Goal: Task Accomplishment & Management: Use online tool/utility

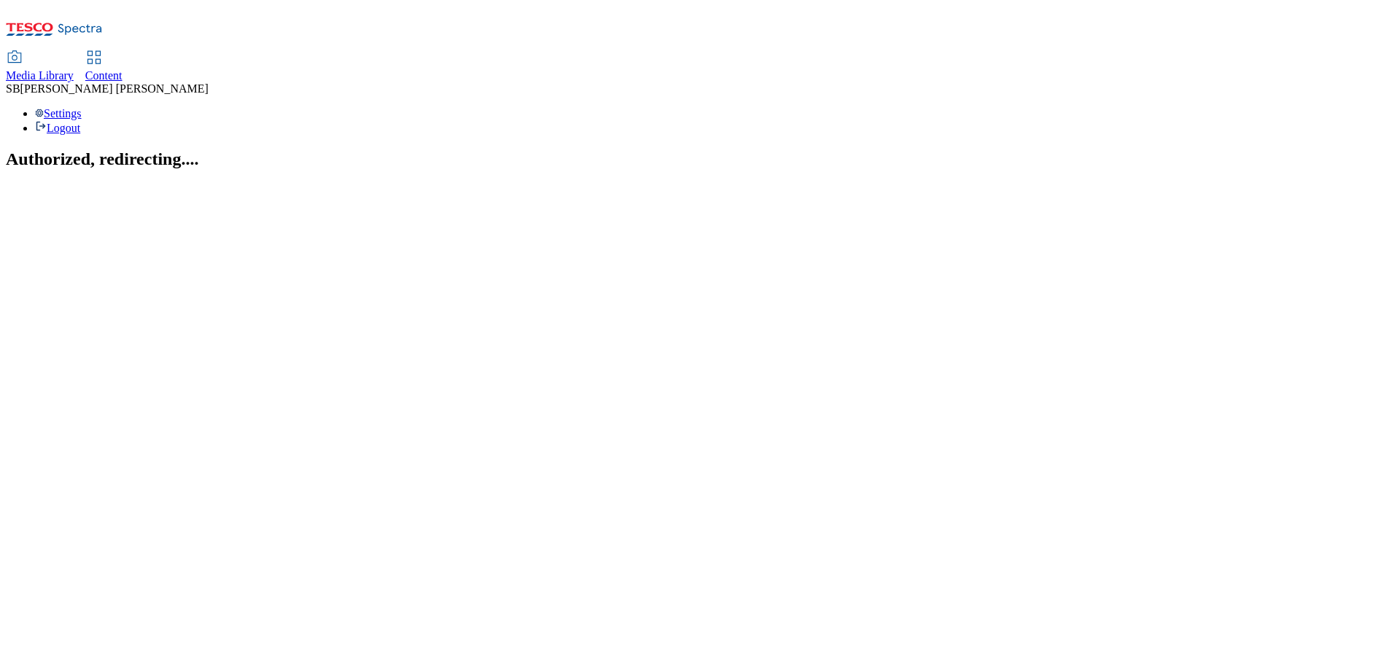
click at [122, 69] on span "Content" at bounding box center [103, 75] width 37 height 12
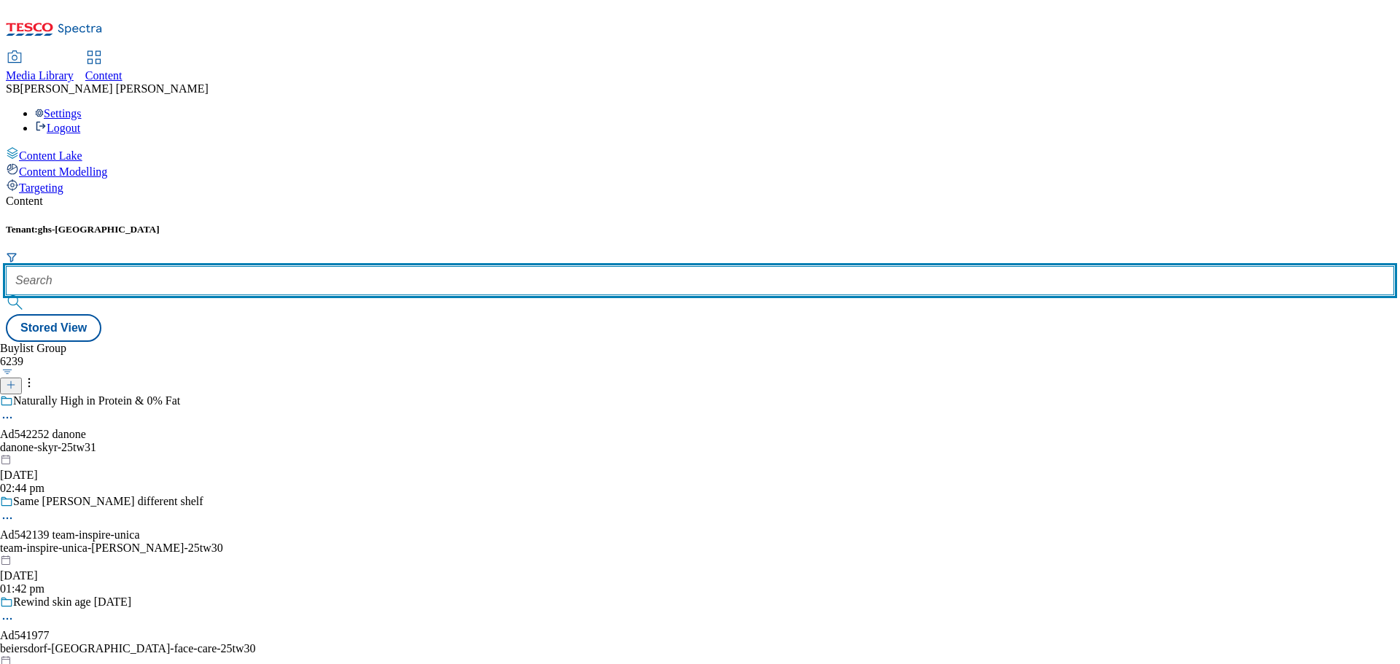
click at [353, 266] on input "text" at bounding box center [700, 280] width 1388 height 29
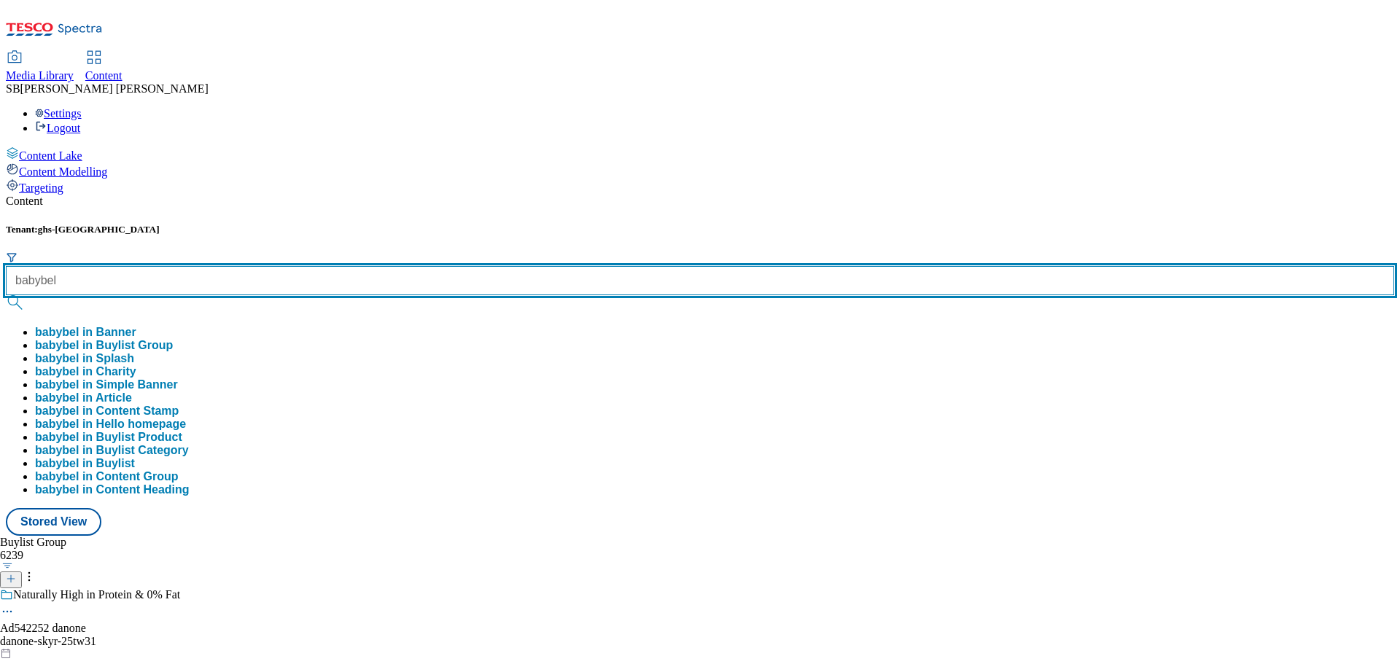
type input "babybel"
click at [6, 295] on button "submit" at bounding box center [16, 302] width 20 height 15
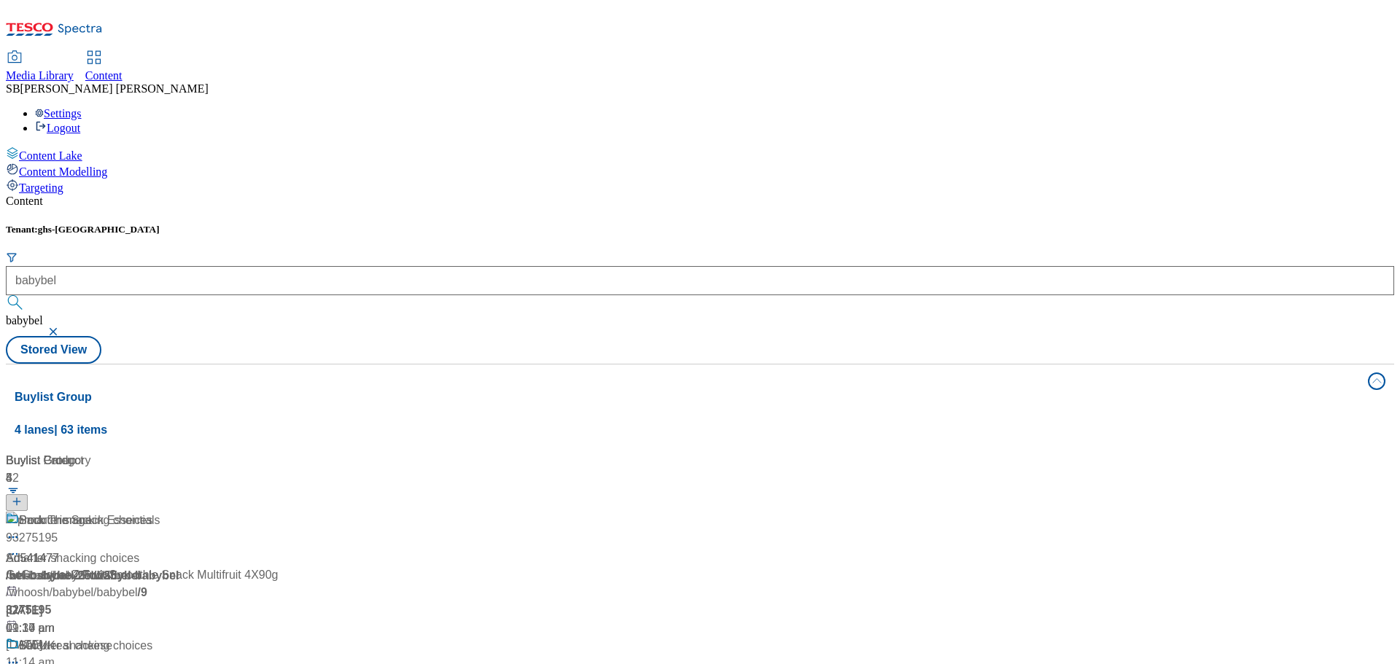
click at [62, 327] on button "button" at bounding box center [54, 331] width 15 height 9
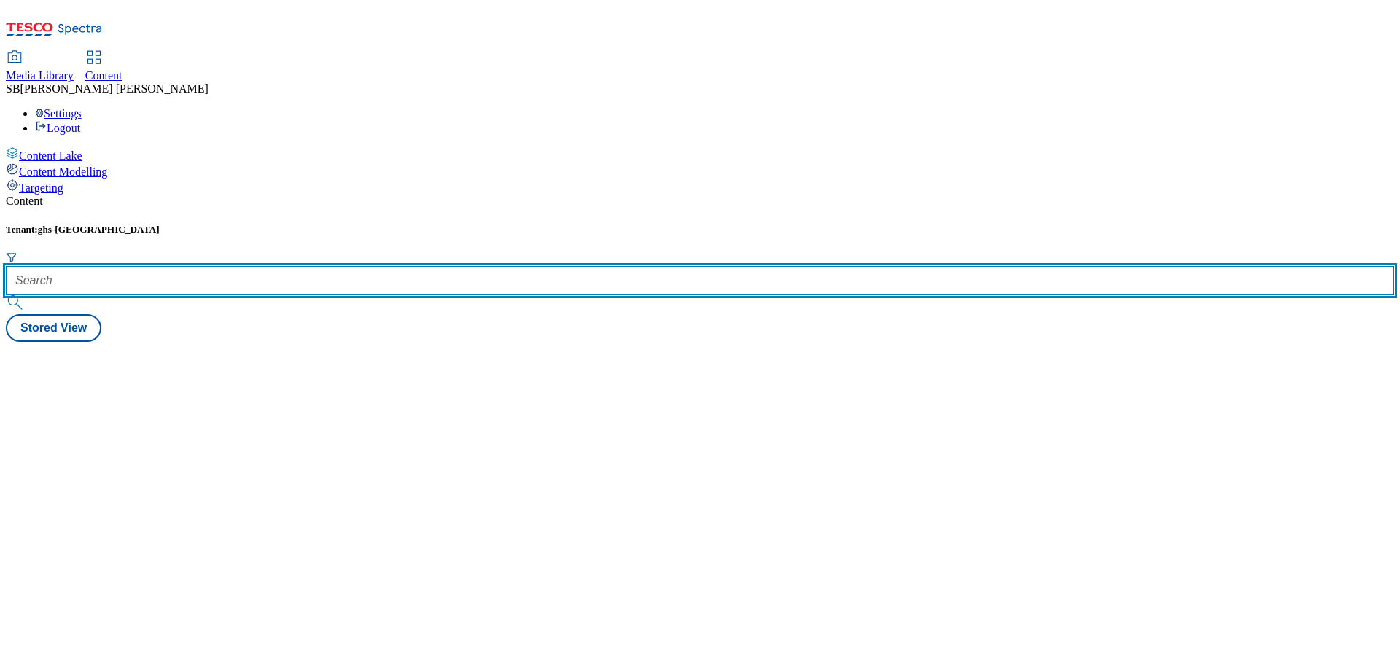
click at [359, 266] on input "text" at bounding box center [700, 280] width 1388 height 29
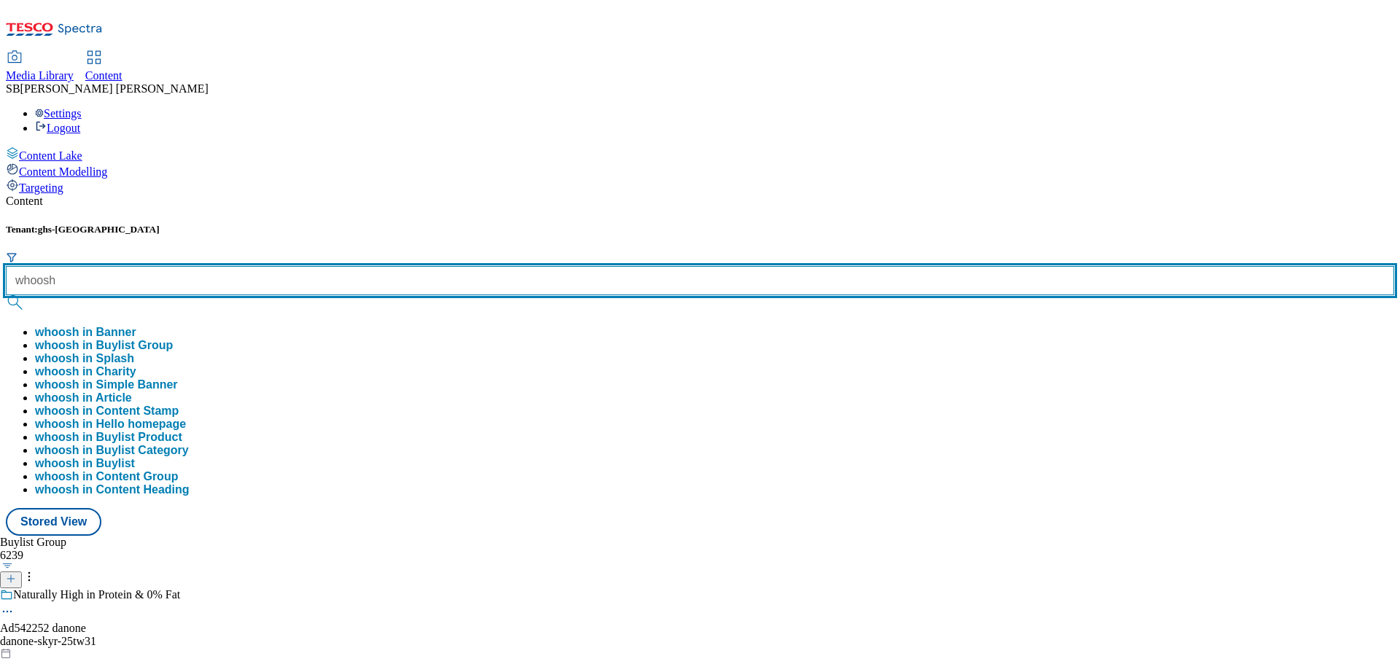
type input "whoosh"
click at [6, 295] on button "submit" at bounding box center [16, 302] width 20 height 15
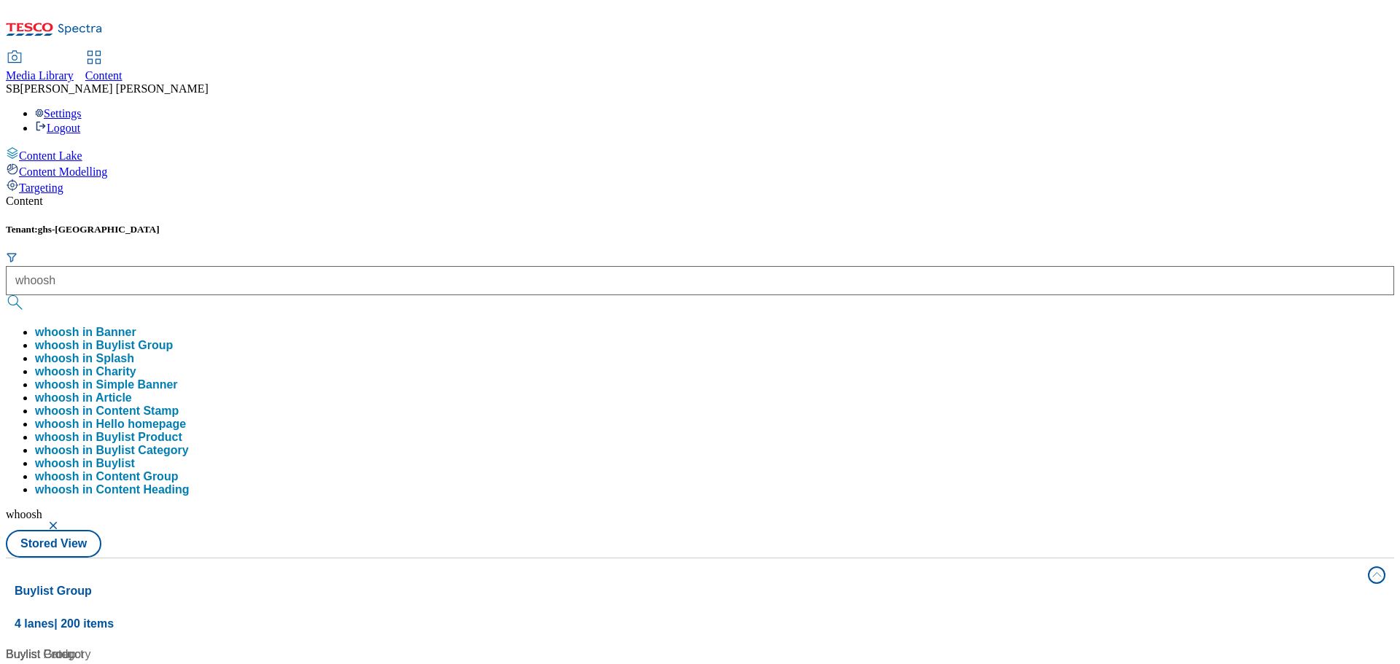
click at [704, 224] on div "Tenant: ghs-uk whoosh whoosh in Banner whoosh in Buylist Group whoosh in Splash…" at bounding box center [700, 391] width 1388 height 334
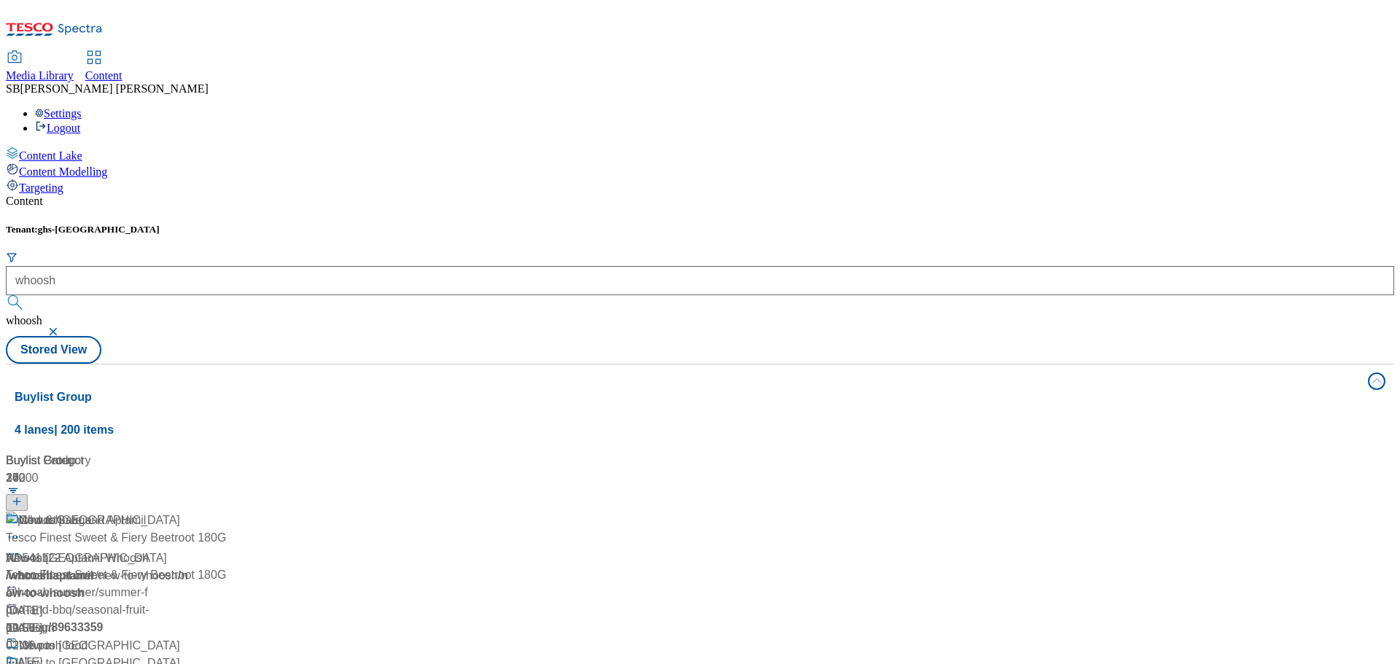
scroll to position [39138, 0]
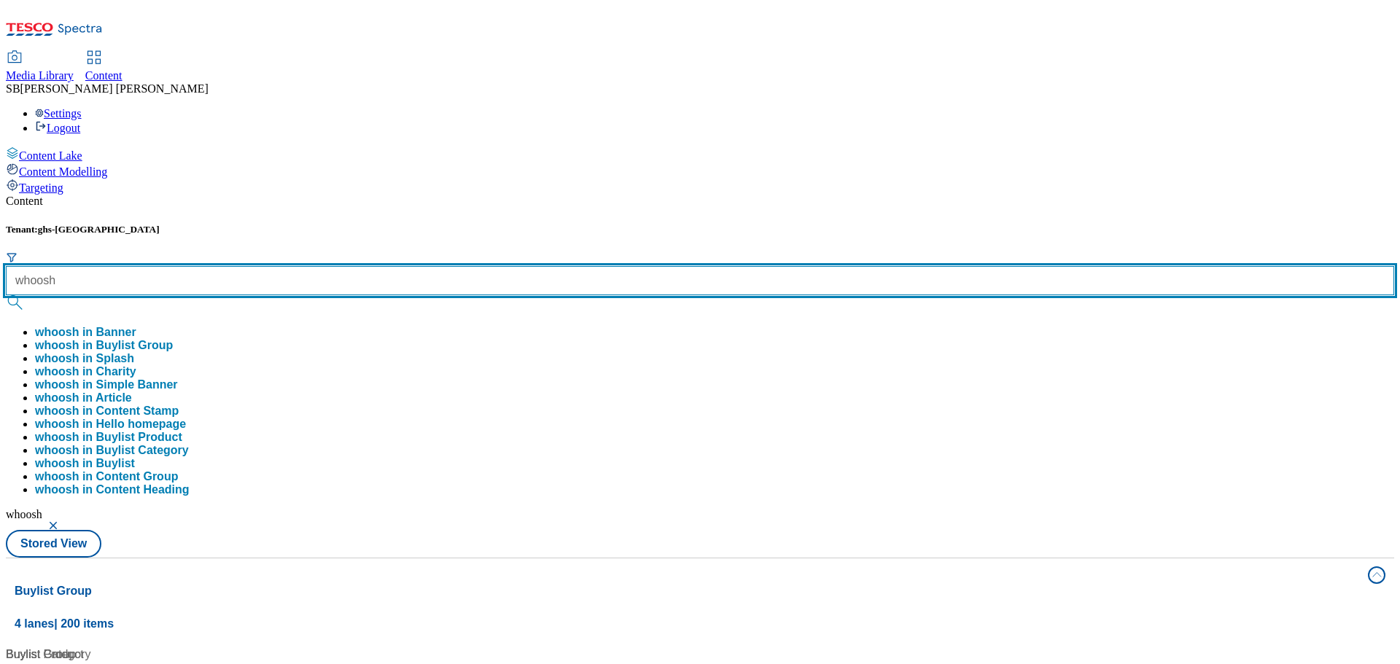
click at [356, 266] on input "whoosh" at bounding box center [700, 280] width 1388 height 29
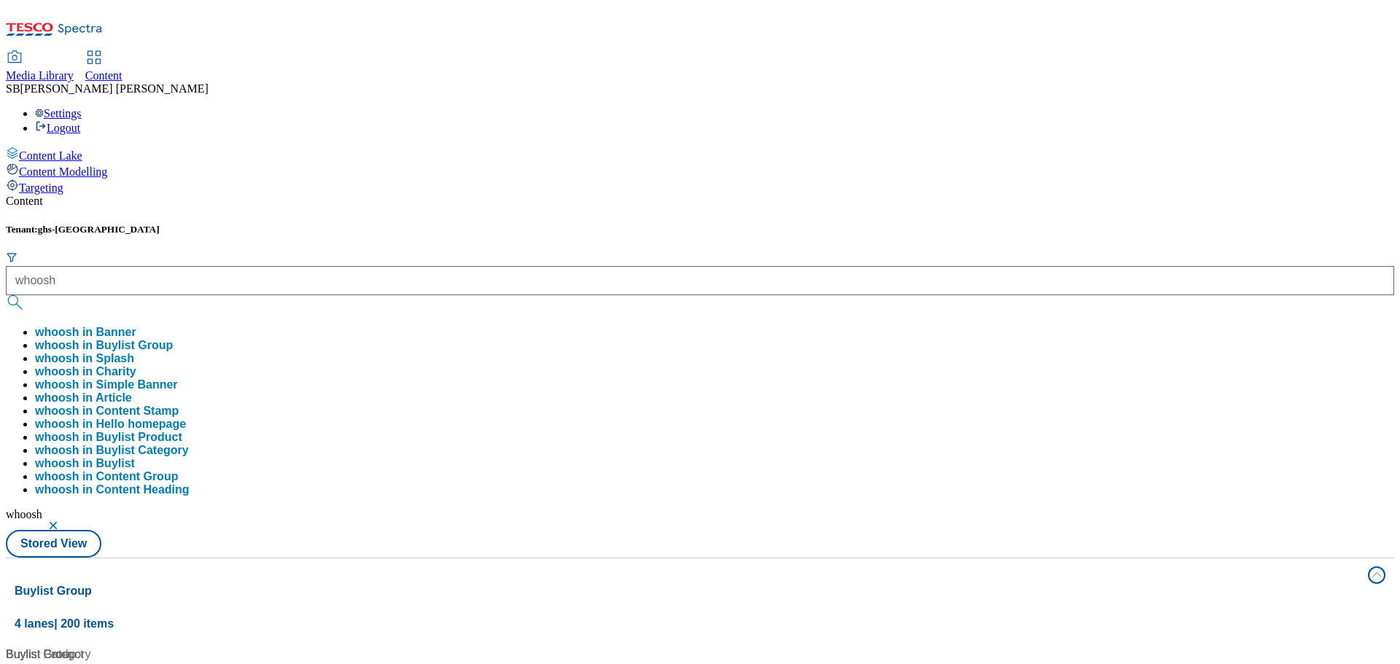
click at [667, 224] on div "Tenant: ghs-uk whoosh whoosh in Banner whoosh in Buylist Group whoosh in Splash…" at bounding box center [700, 391] width 1388 height 334
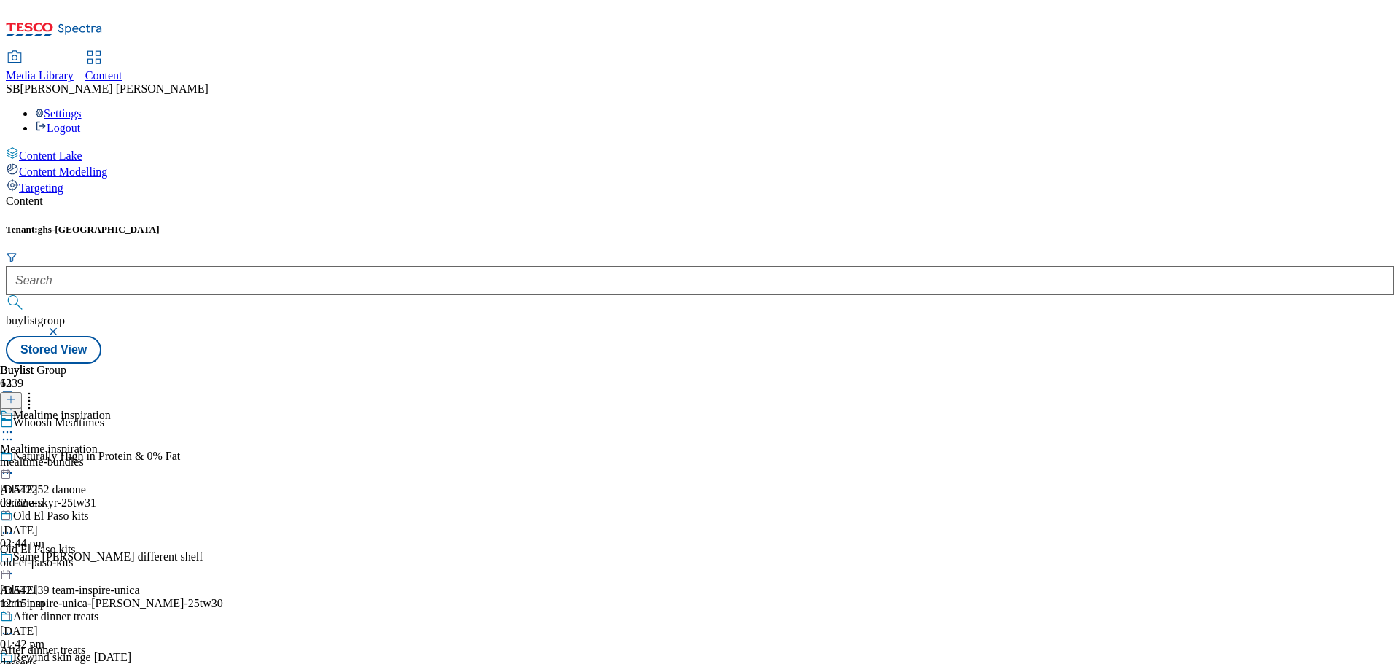
click at [201, 409] on div "Mealtime inspiration Mealtime inspiration mealtime-bundles [DATE] 09:32 am" at bounding box center [100, 459] width 201 height 101
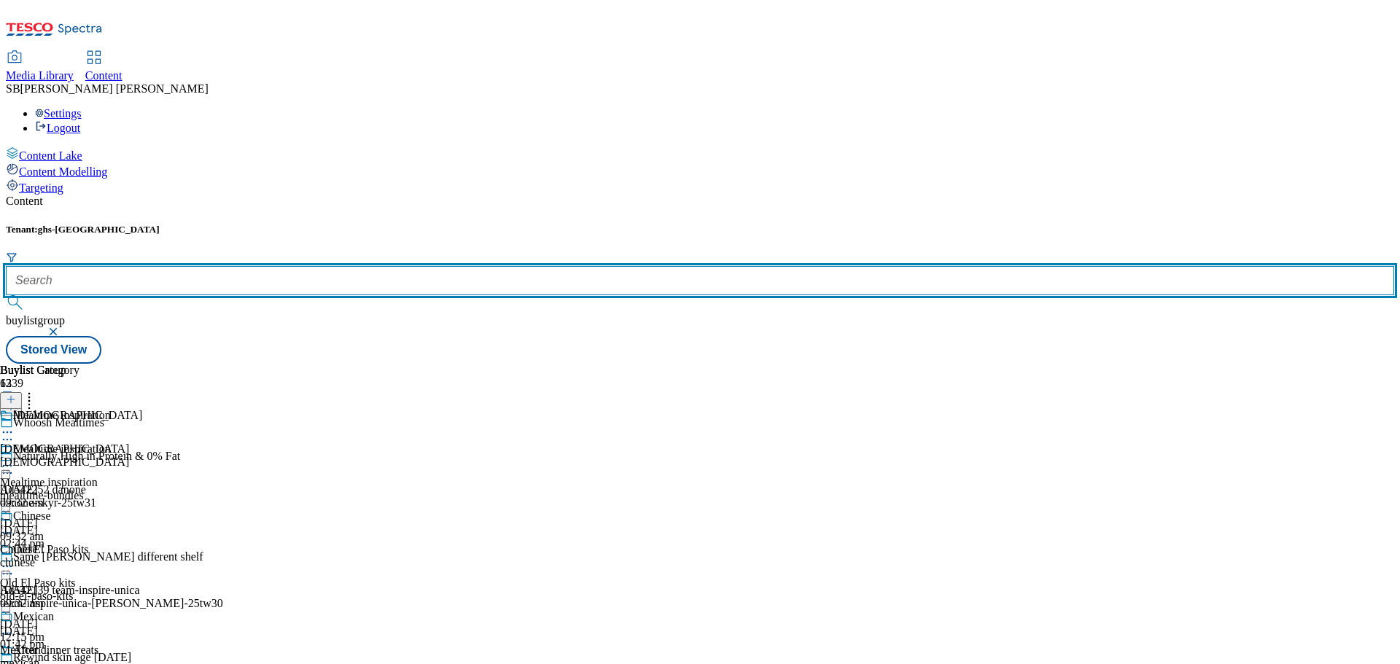
click at [359, 266] on input "text" at bounding box center [700, 280] width 1388 height 29
click at [6, 295] on button "submit" at bounding box center [16, 302] width 20 height 15
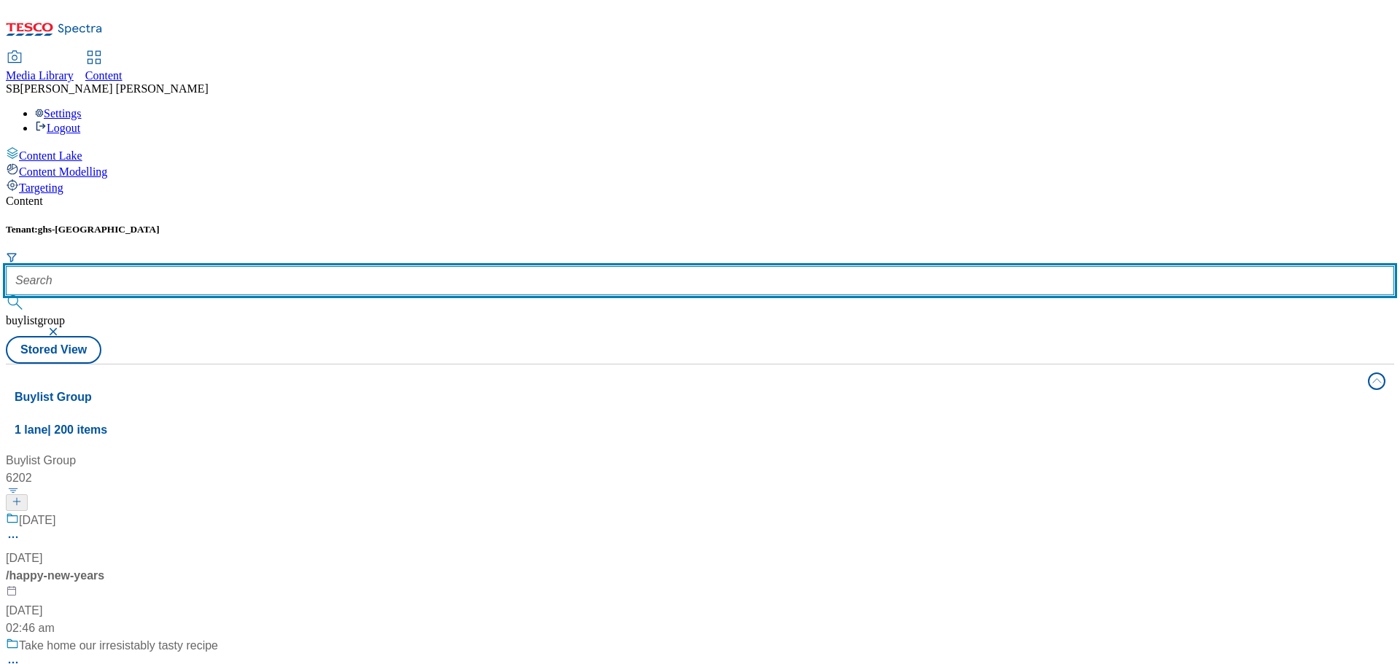
click at [359, 266] on input "text" at bounding box center [700, 280] width 1388 height 29
click at [6, 295] on button "submit" at bounding box center [16, 302] width 20 height 15
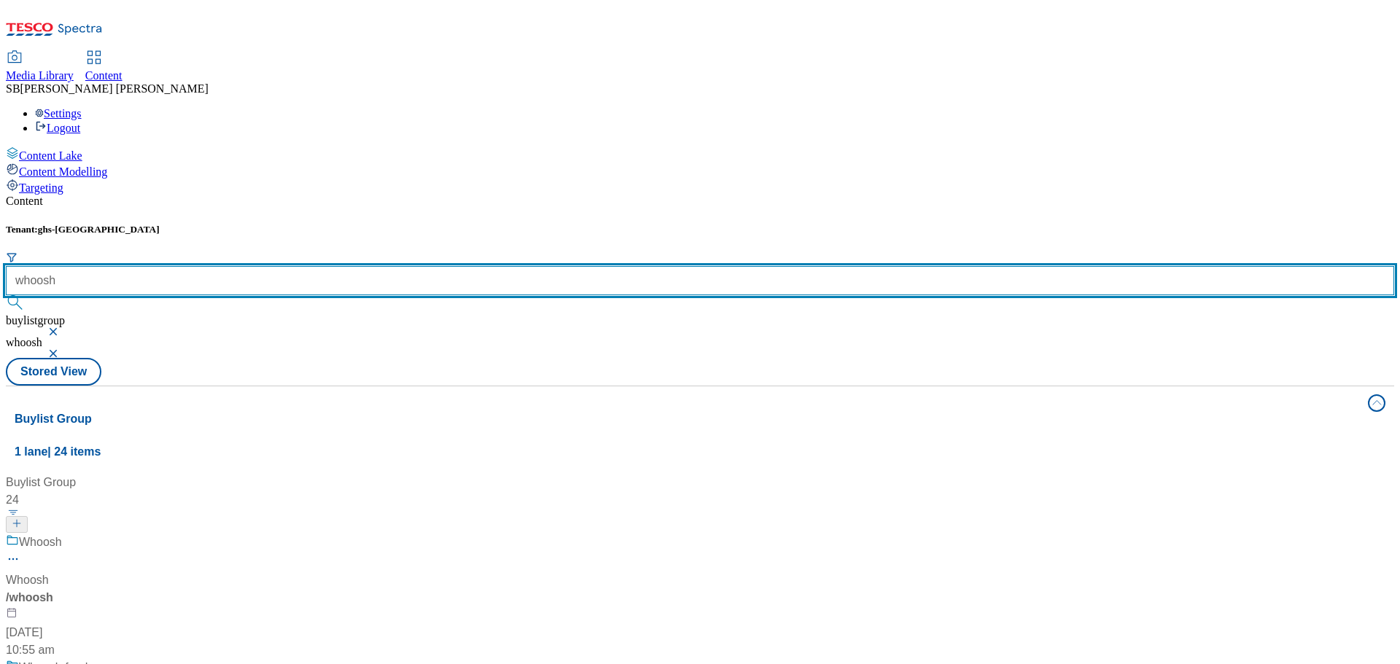
click at [359, 266] on input "whoosh" at bounding box center [700, 280] width 1388 height 29
drag, startPoint x: 359, startPoint y: 125, endPoint x: 332, endPoint y: 124, distance: 27.0
click at [332, 266] on input "whoosh" at bounding box center [700, 280] width 1388 height 29
click at [357, 266] on input "whoosh" at bounding box center [700, 280] width 1388 height 29
type input "whoosh babybel"
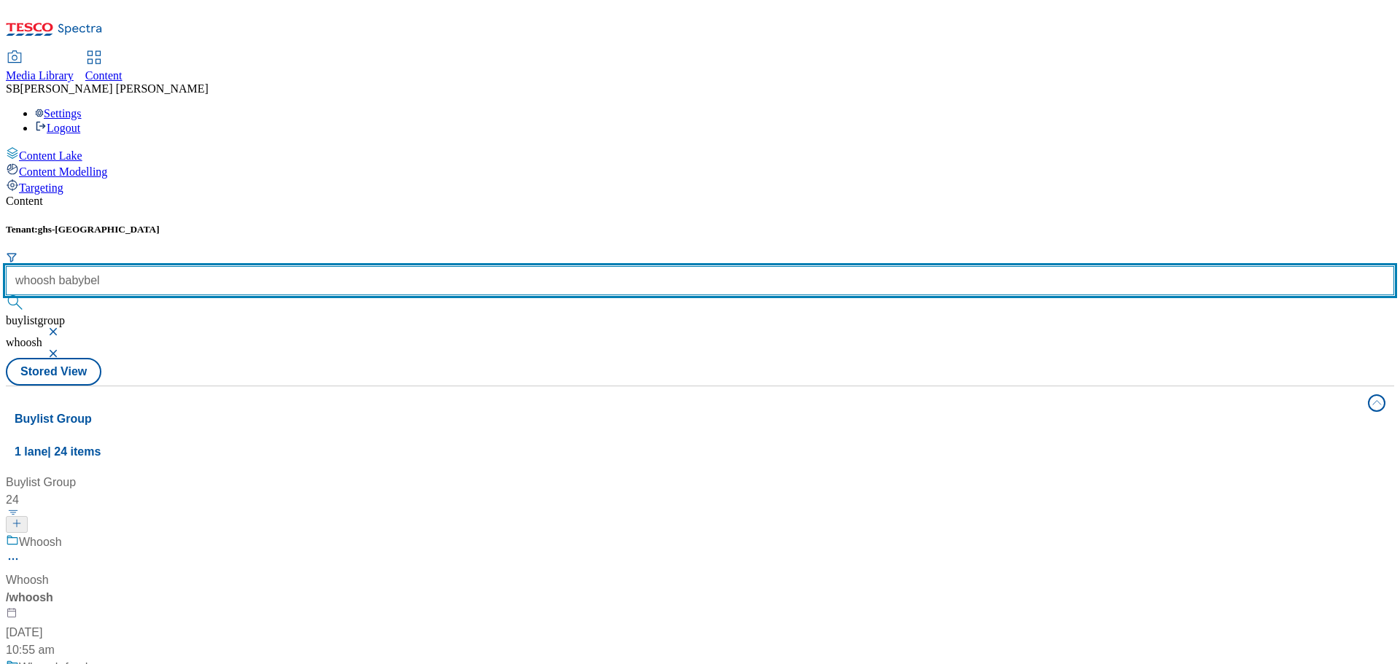
click at [6, 295] on button "submit" at bounding box center [16, 302] width 20 height 15
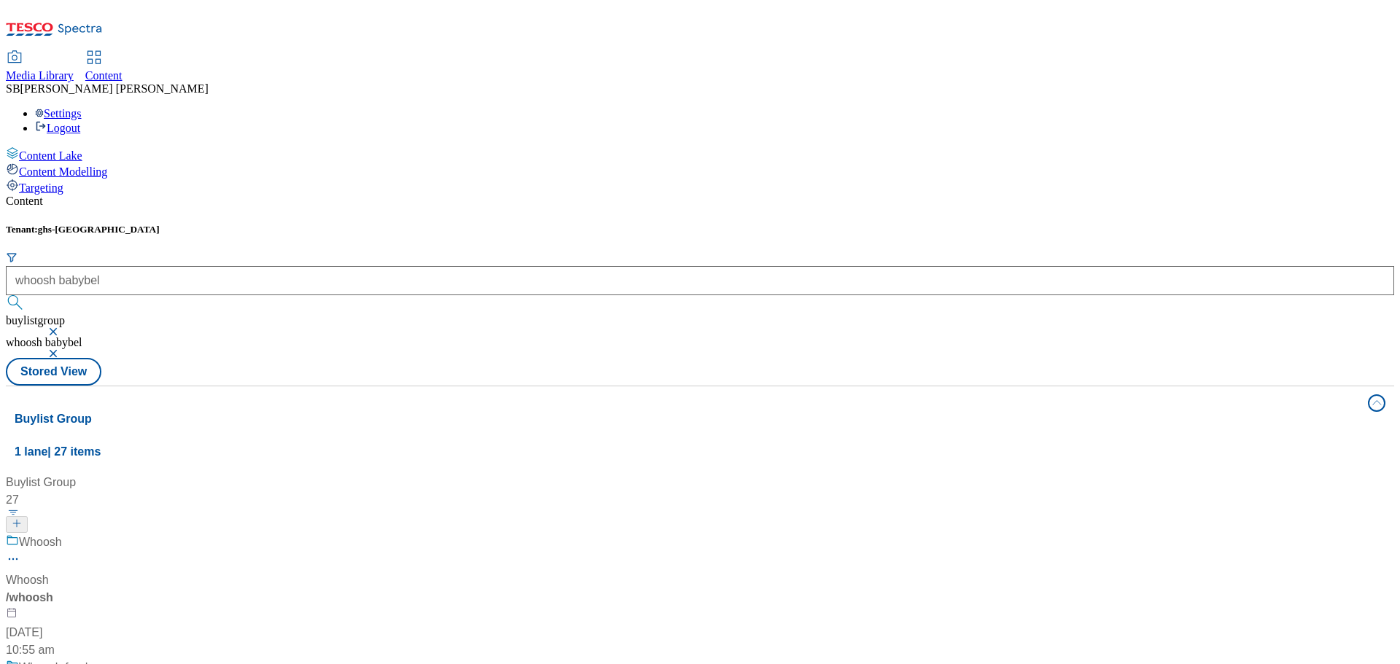
click at [192, 534] on div "Whoosh" at bounding box center [99, 553] width 187 height 38
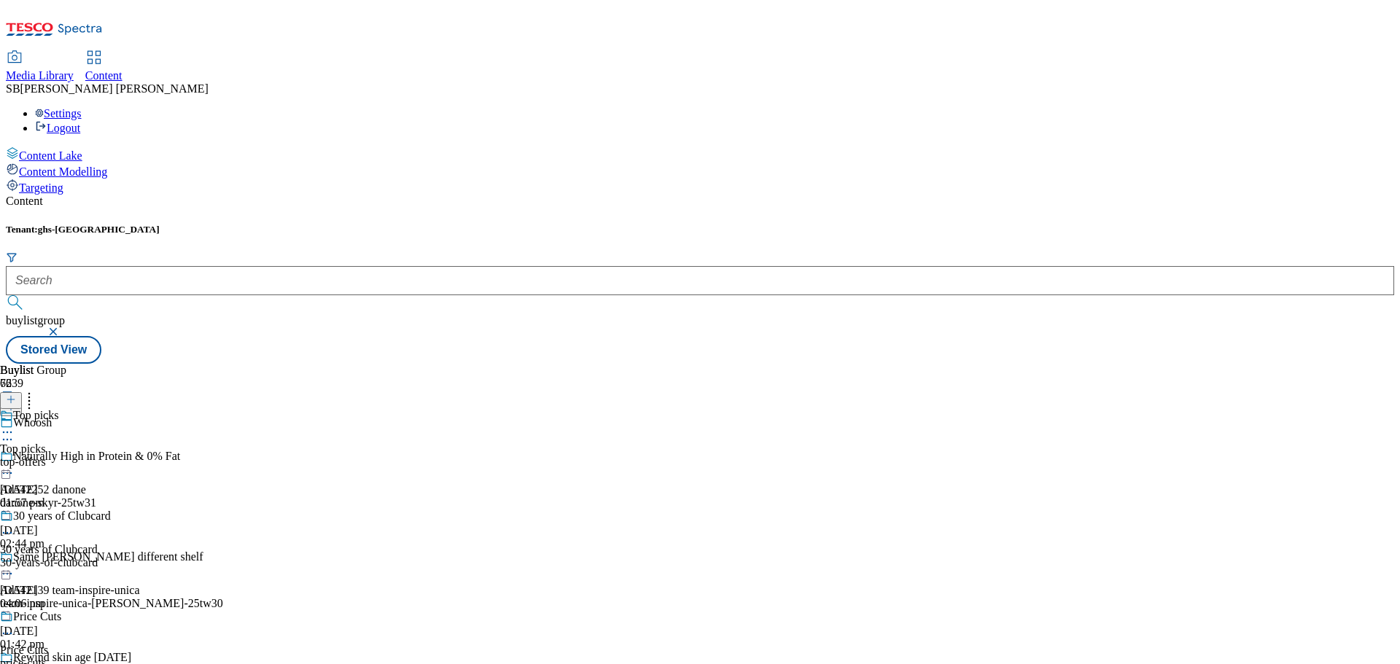
scroll to position [11018, 0]
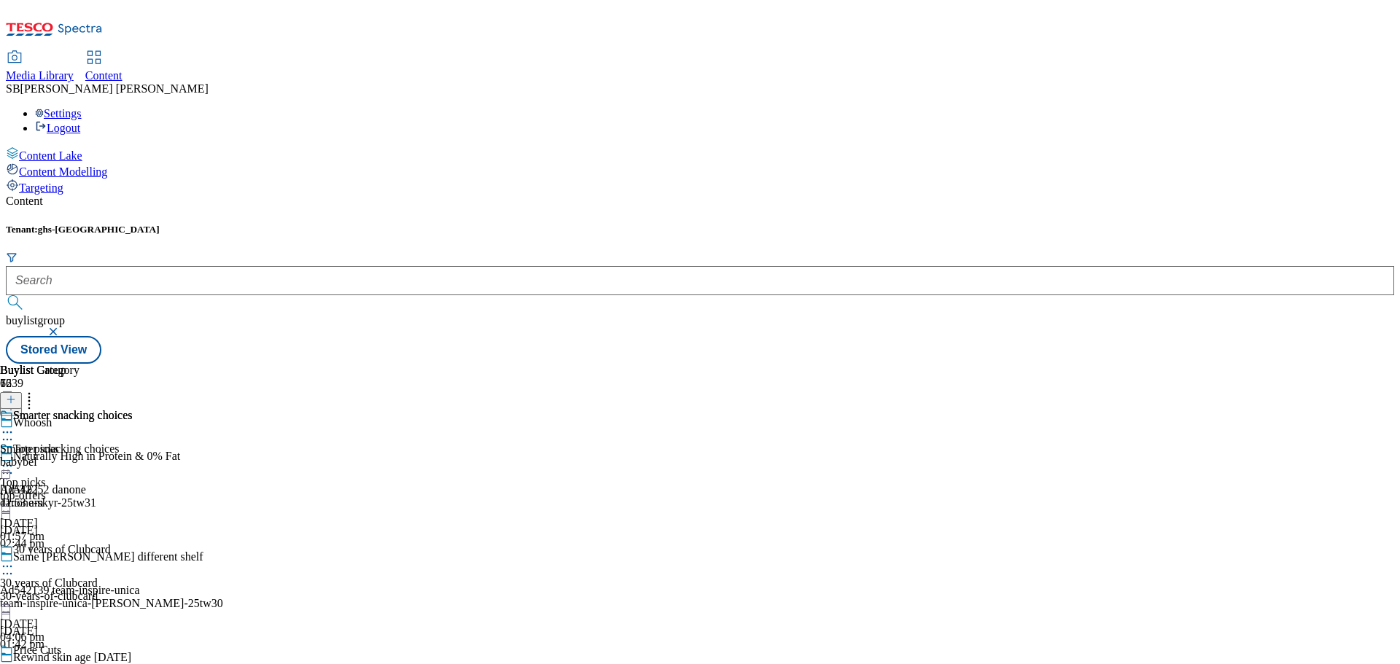
click at [133, 409] on div "Smarter snacking choices Smarter snacking choices babybel [DATE] 11:53 am" at bounding box center [66, 459] width 133 height 101
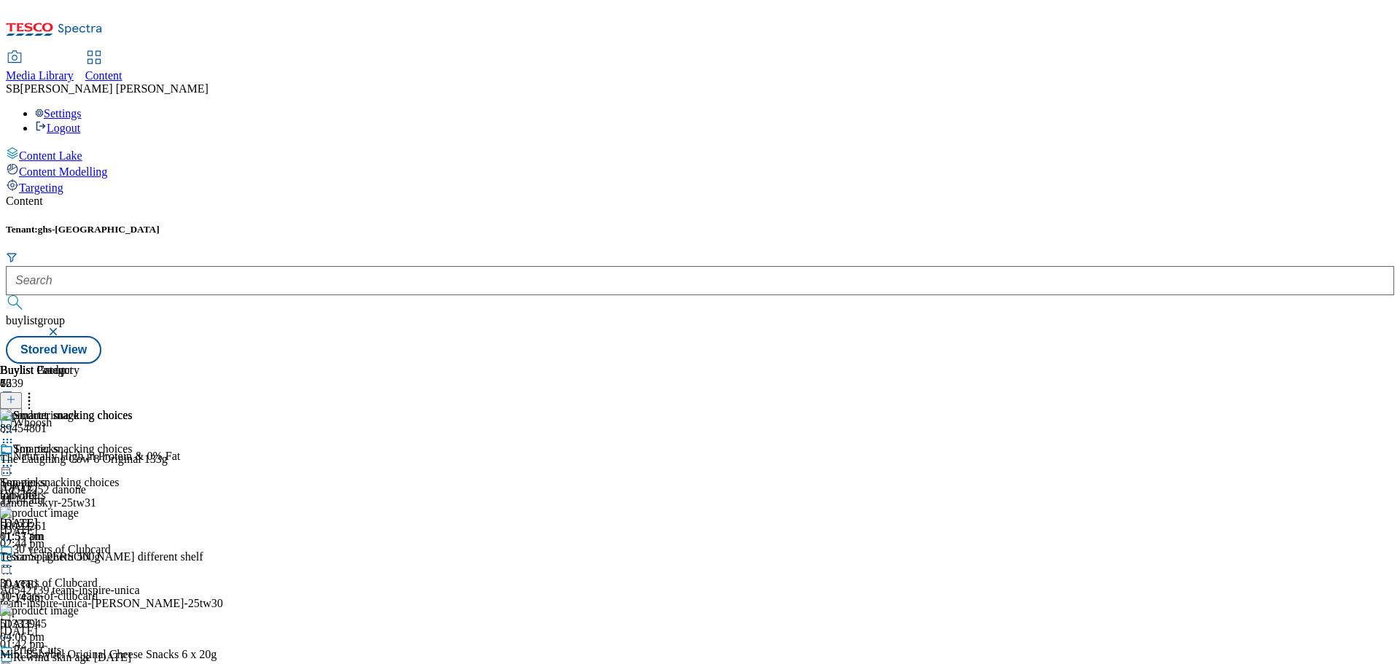
scroll to position [41, 0]
click at [36, 390] on icon at bounding box center [29, 397] width 15 height 15
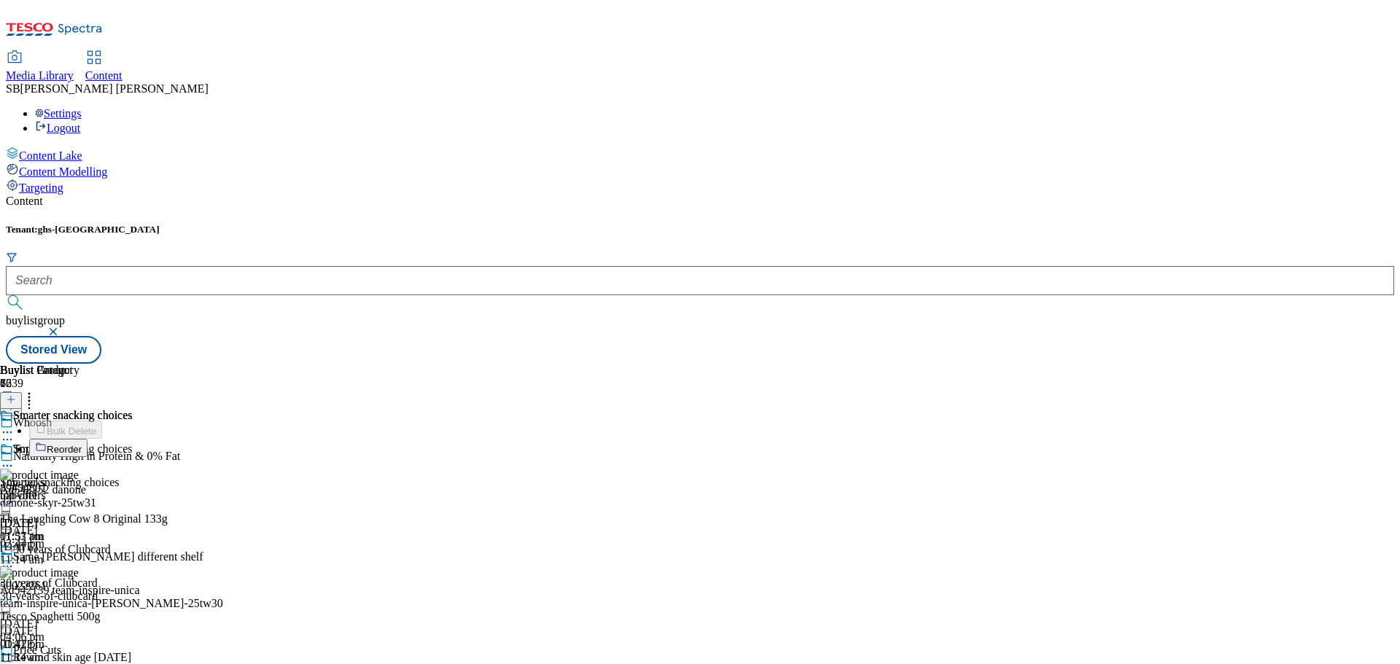
click at [1304, 364] on div "Buylist Group 6239 Whoosh Naturally High in Protein & 0% Fat Ad542252 danone da…" at bounding box center [700, 364] width 1388 height 0
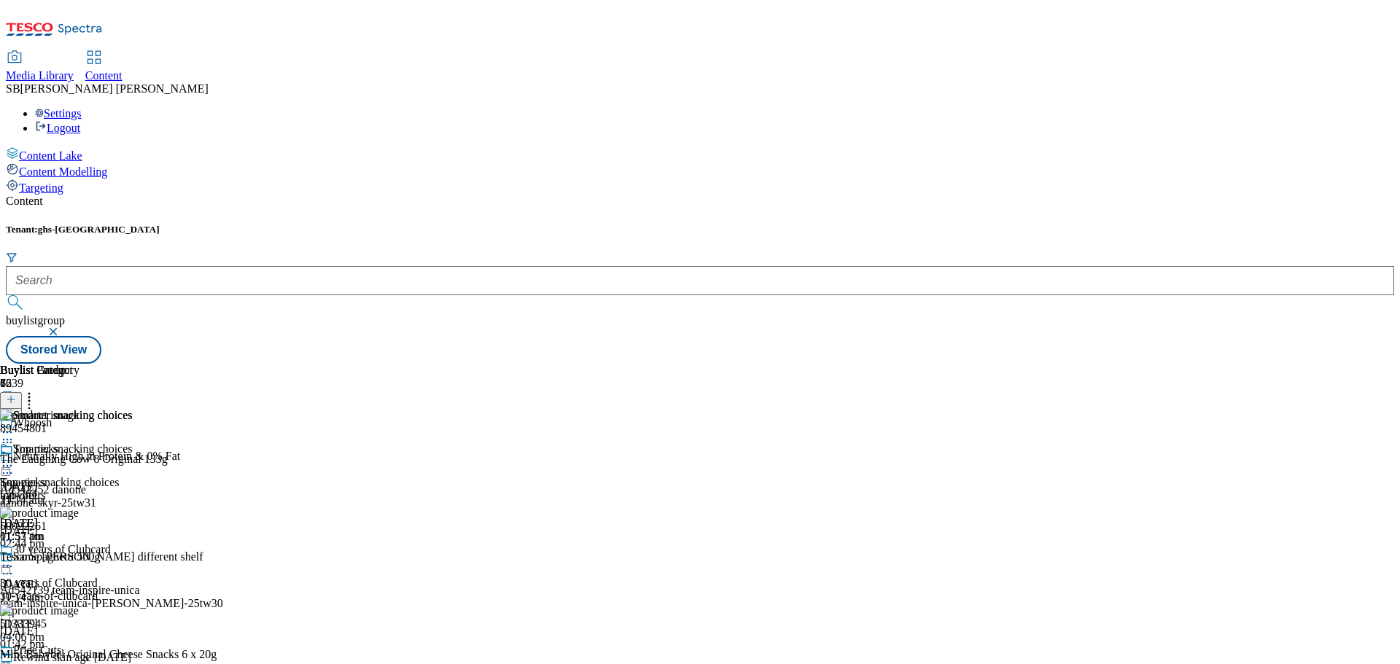
click at [15, 459] on icon at bounding box center [7, 466] width 15 height 15
click at [133, 543] on div "Smarter snacking choices Smarter snacking choices babybel [DATE] 11:53 am" at bounding box center [66, 493] width 133 height 101
click at [22, 392] on button at bounding box center [11, 400] width 22 height 17
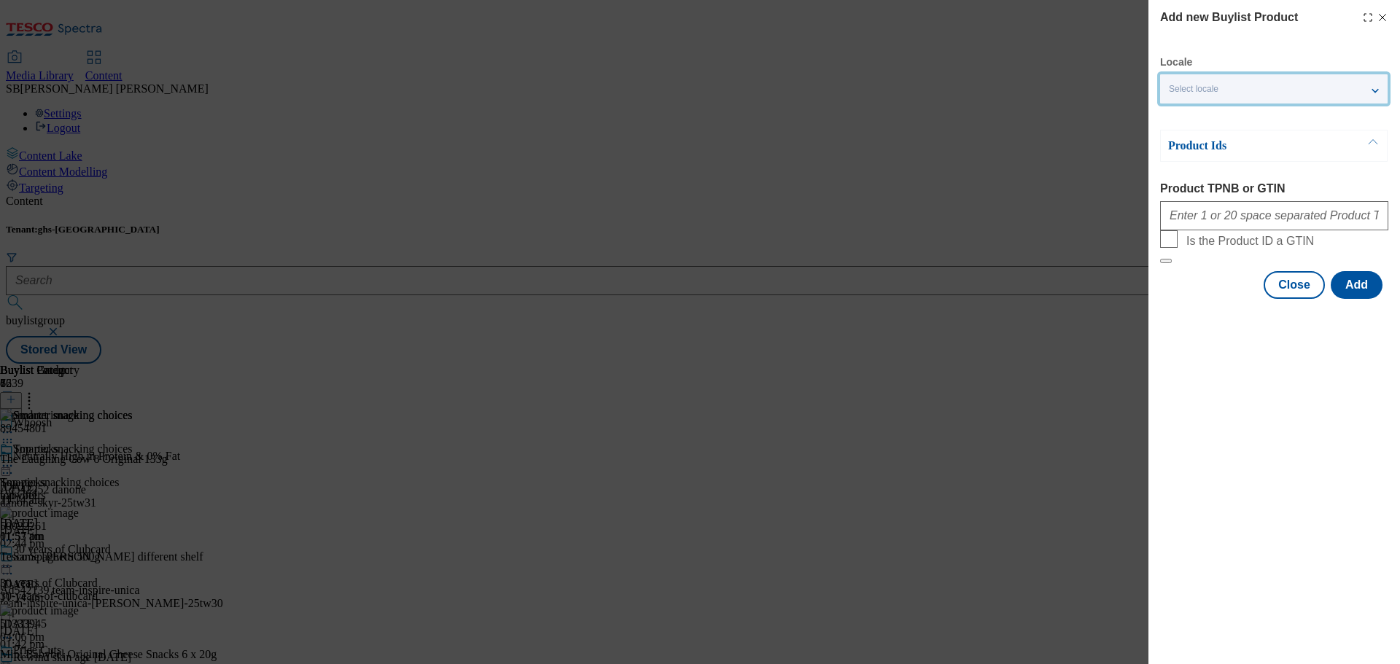
click at [1213, 98] on div "Select locale" at bounding box center [1273, 88] width 227 height 29
click at [1215, 90] on span "Select locale" at bounding box center [1194, 89] width 50 height 11
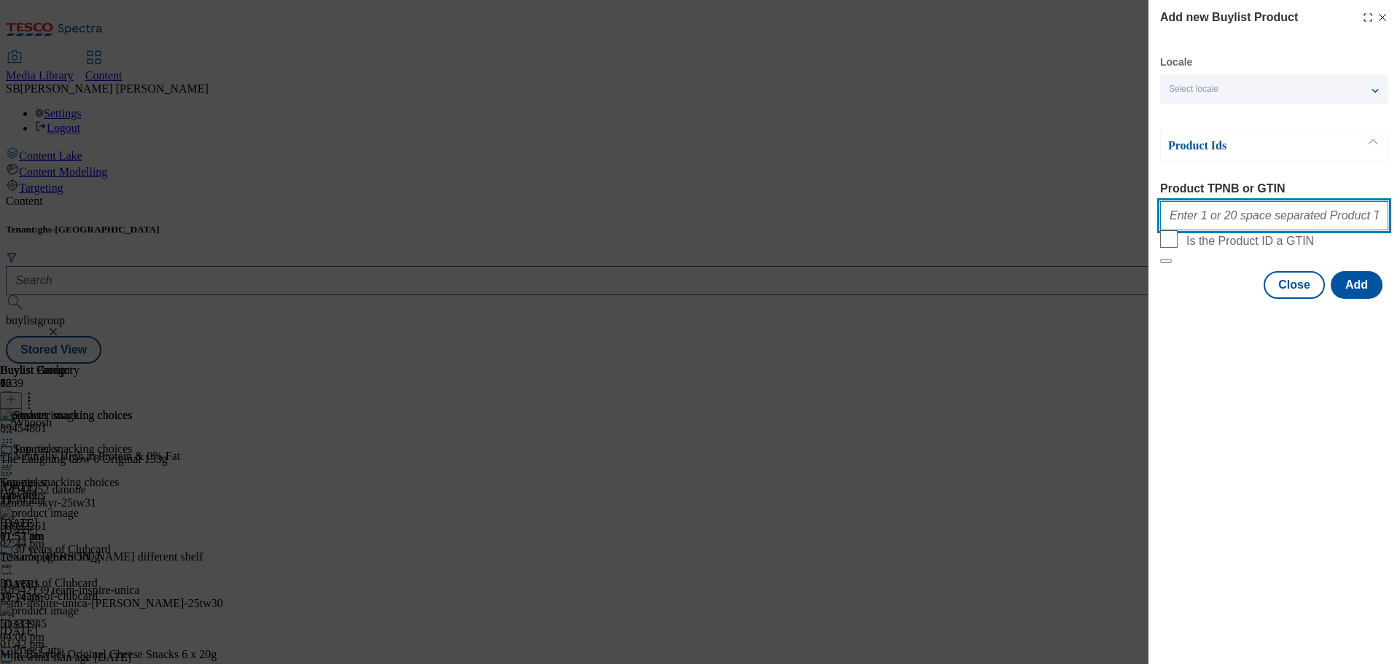
click at [1200, 221] on input "Product TPNB or GTIN" at bounding box center [1274, 215] width 228 height 29
paste input "83707933"
type input "83707933"
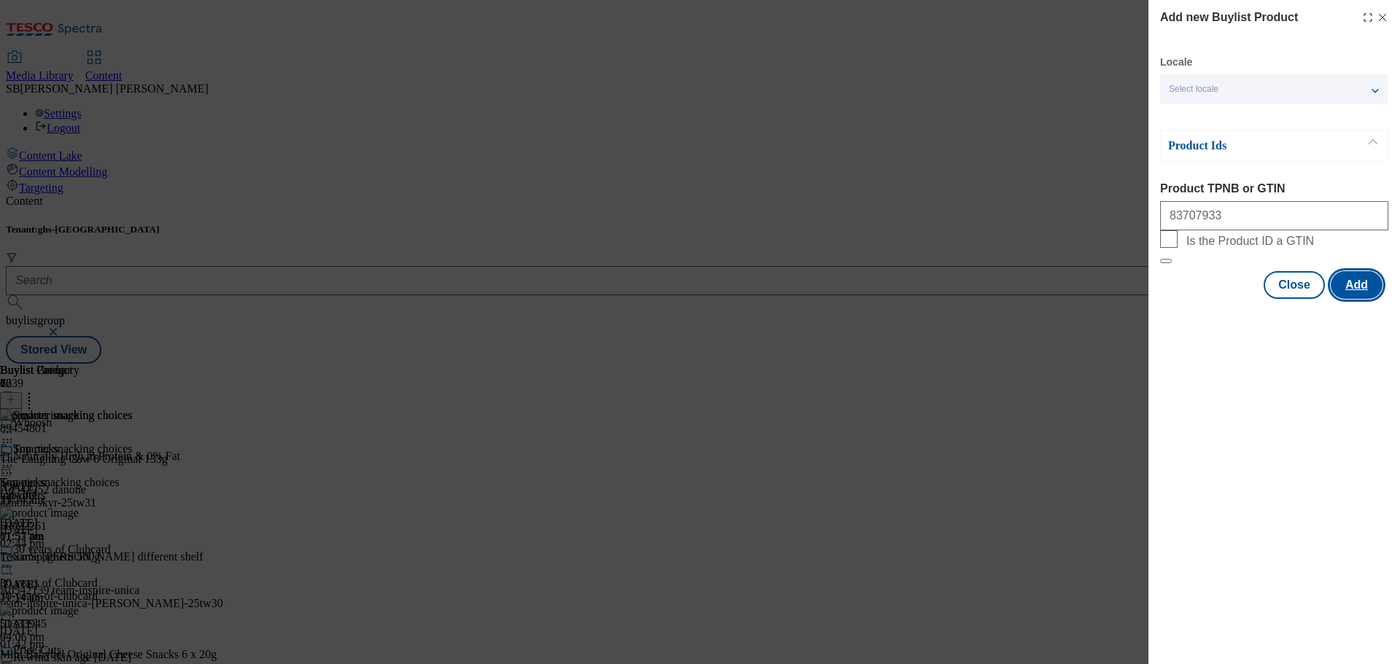
click at [1353, 299] on button "Add" at bounding box center [1357, 285] width 52 height 28
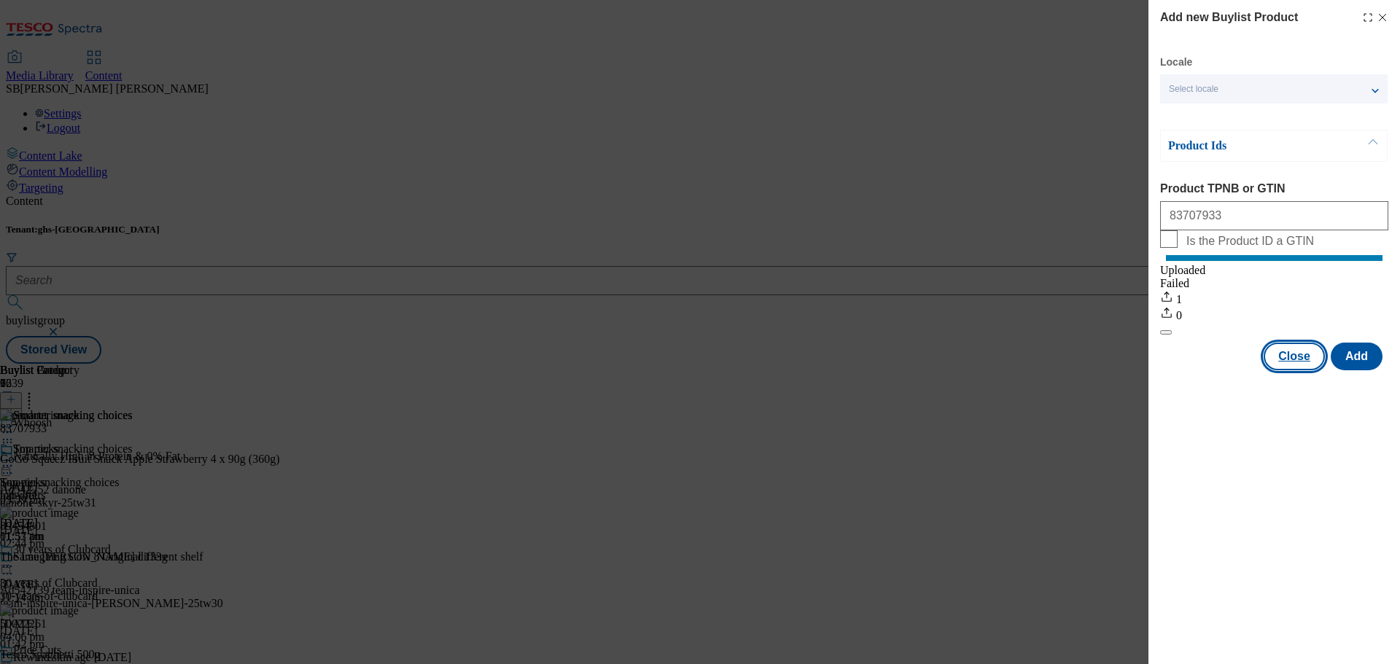
click at [1299, 370] on button "Close" at bounding box center [1294, 357] width 61 height 28
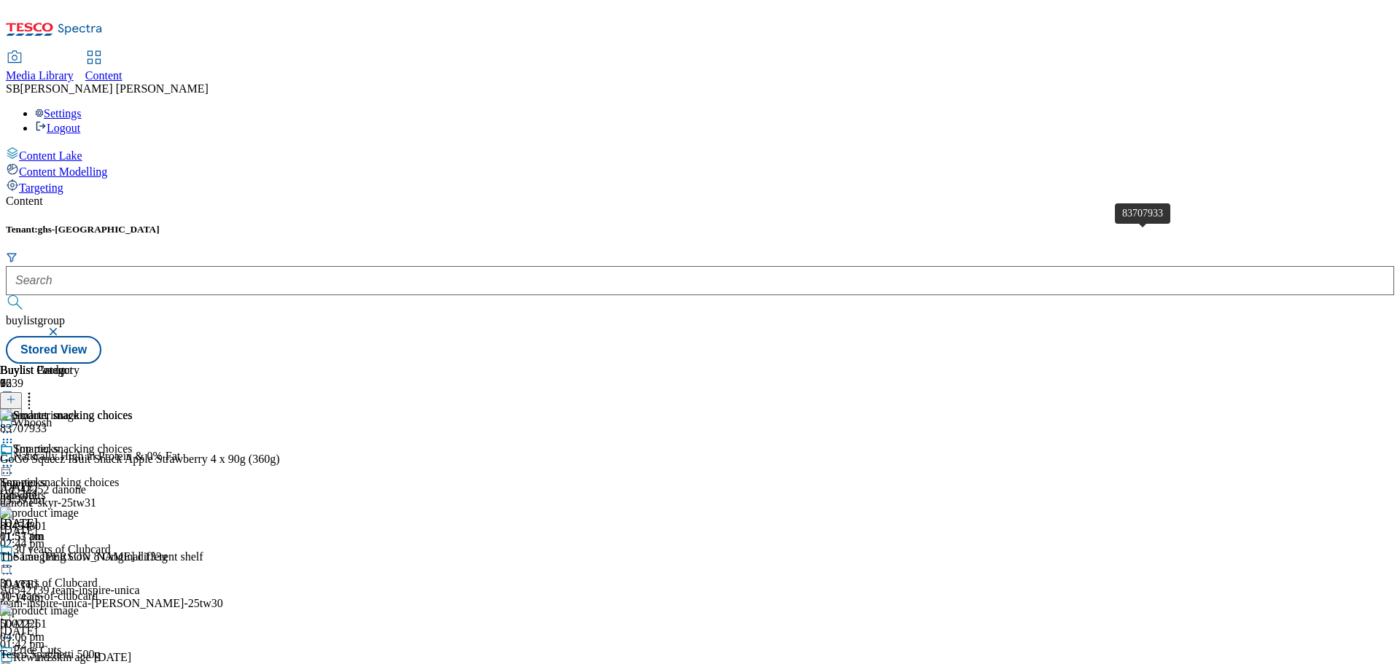
click at [47, 422] on div "83707933" at bounding box center [23, 428] width 47 height 13
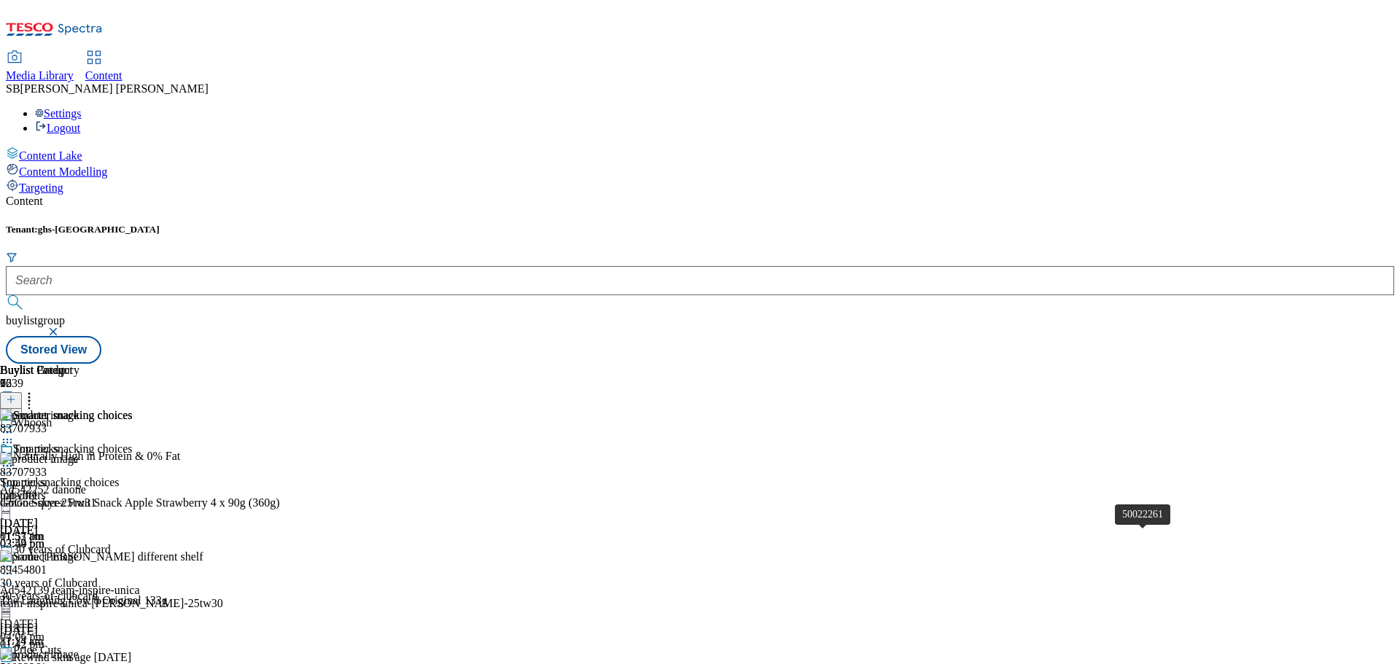
click at [47, 661] on div "50022261" at bounding box center [23, 667] width 47 height 13
click at [47, 466] on div "83707933" at bounding box center [23, 472] width 47 height 13
click at [36, 390] on icon at bounding box center [29, 397] width 15 height 15
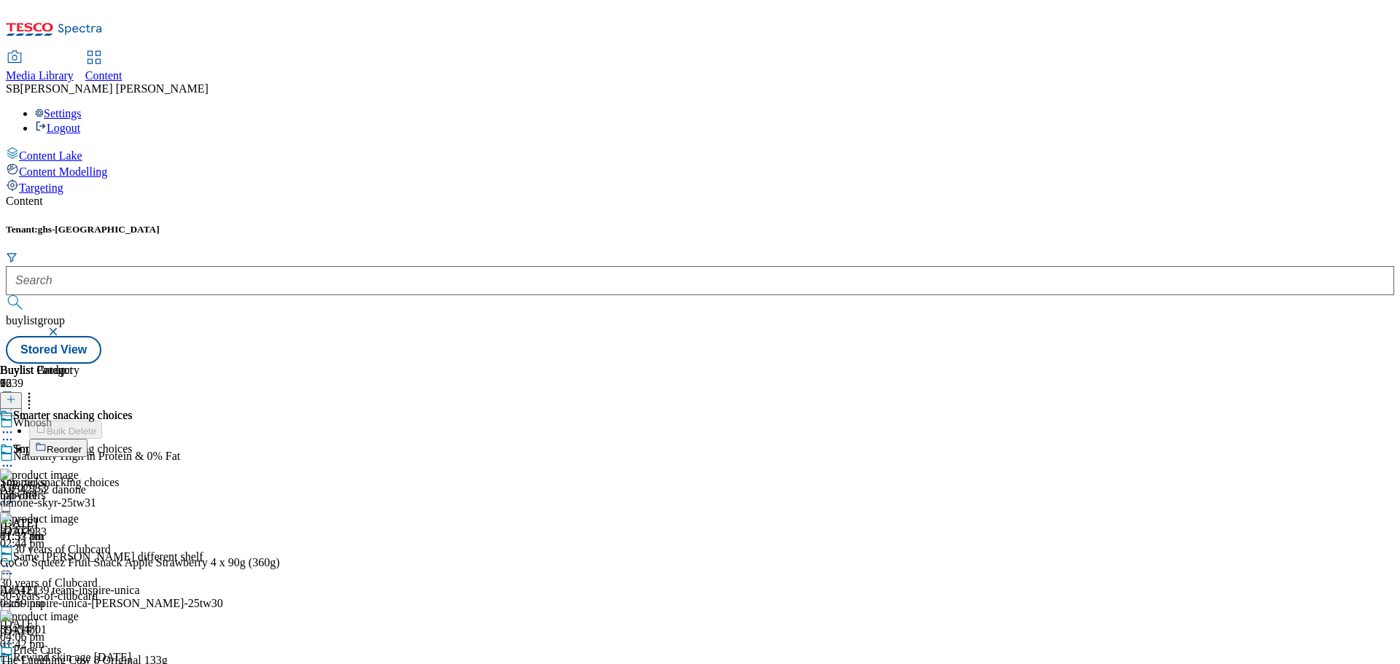
click at [87, 439] on button "Reorder" at bounding box center [58, 448] width 58 height 18
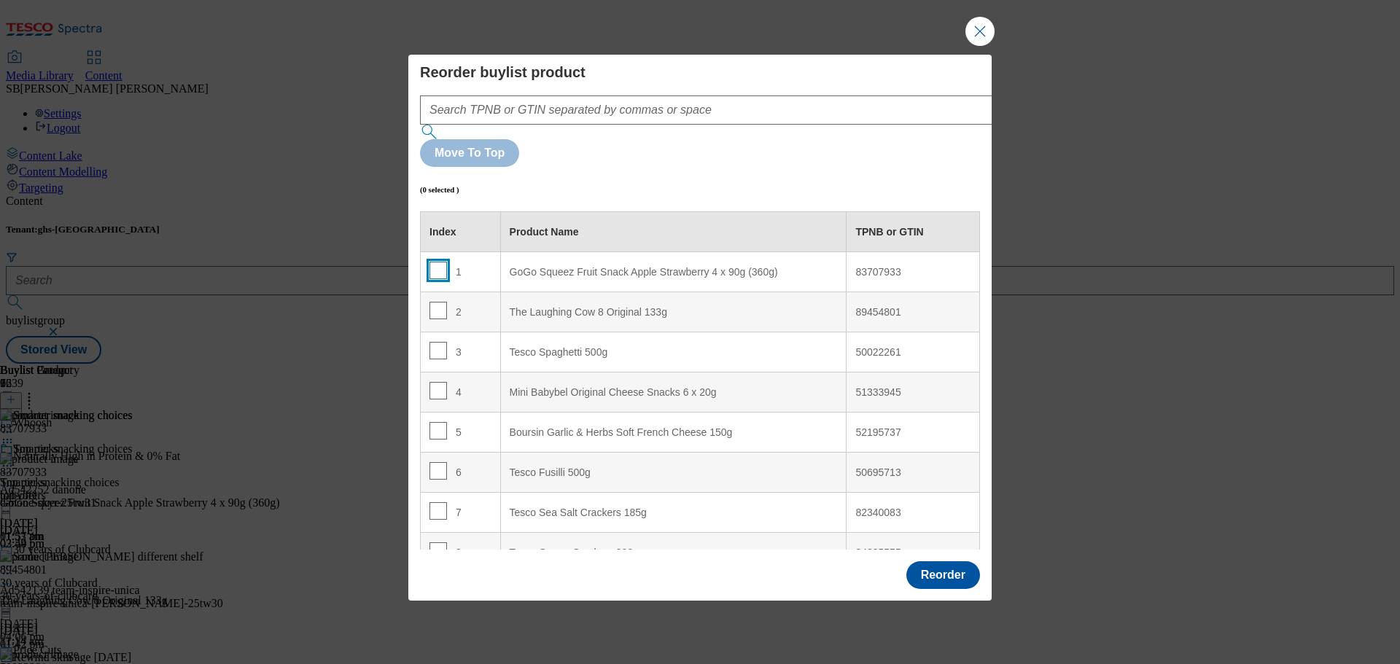
click at [442, 262] on input "Modal" at bounding box center [437, 270] width 17 height 17
checkbox input "true"
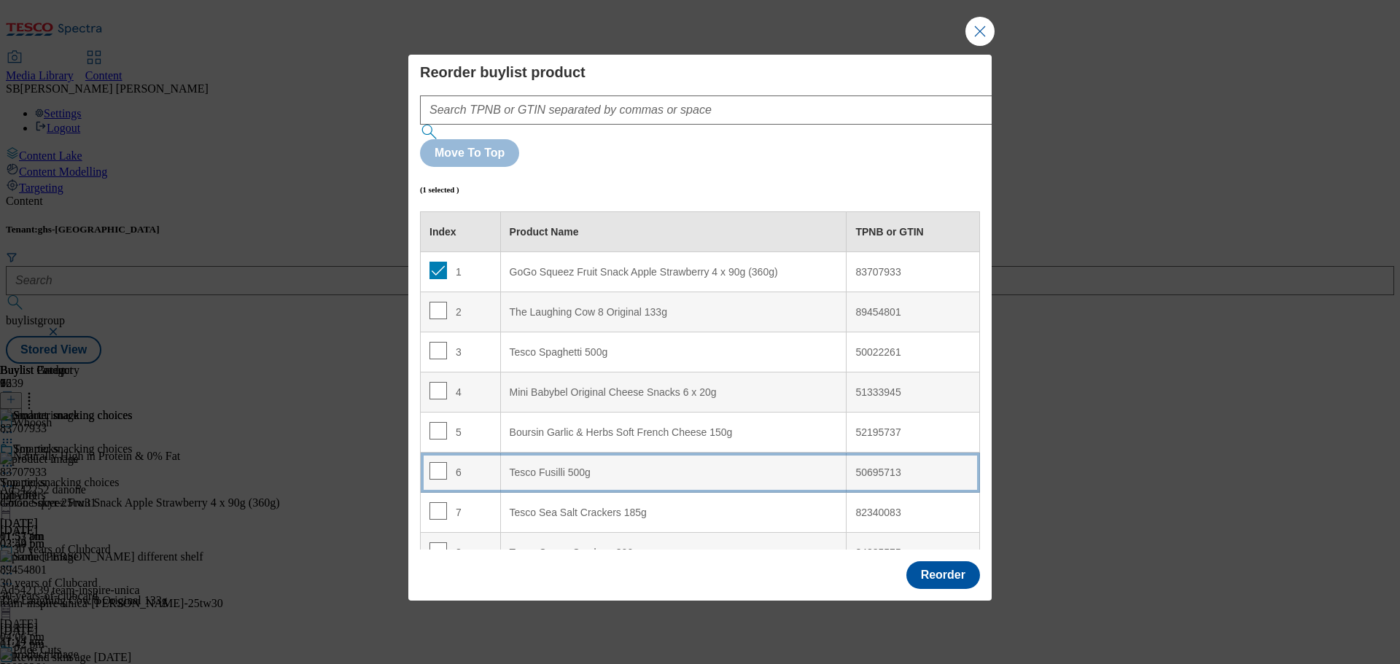
click at [485, 462] on div "6" at bounding box center [460, 472] width 62 height 21
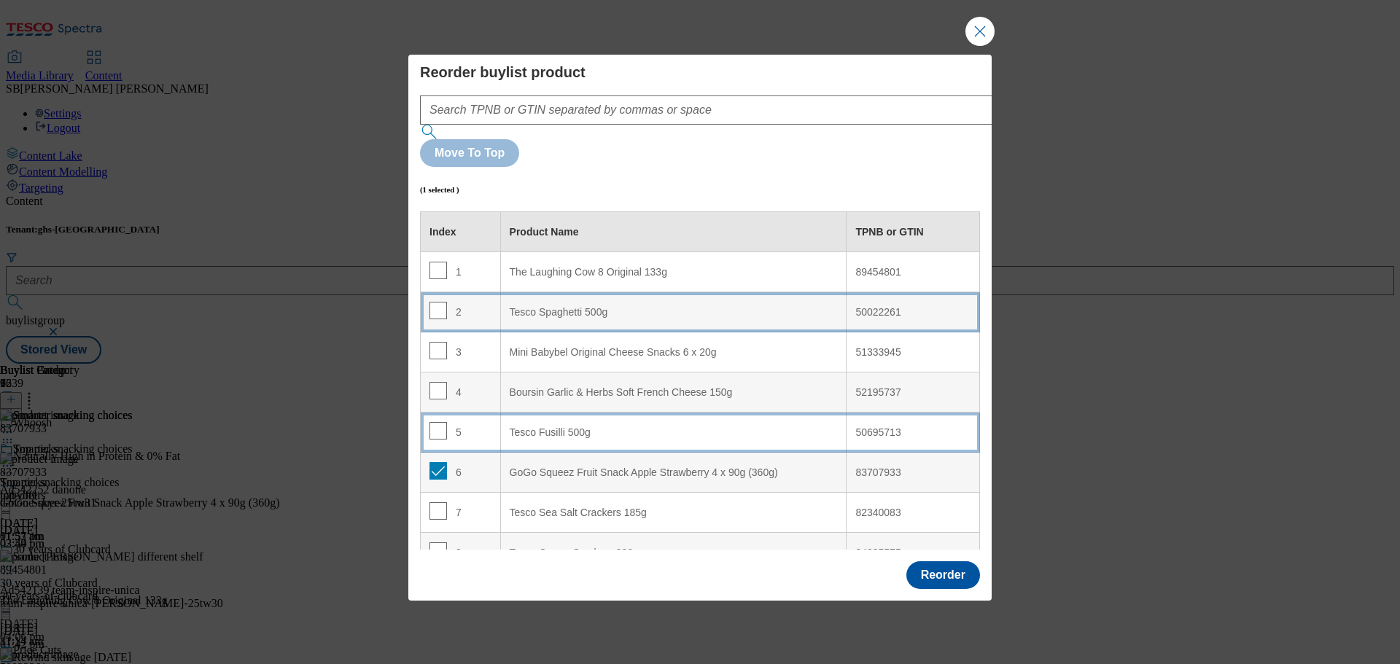
click at [495, 292] on td "2" at bounding box center [461, 312] width 80 height 40
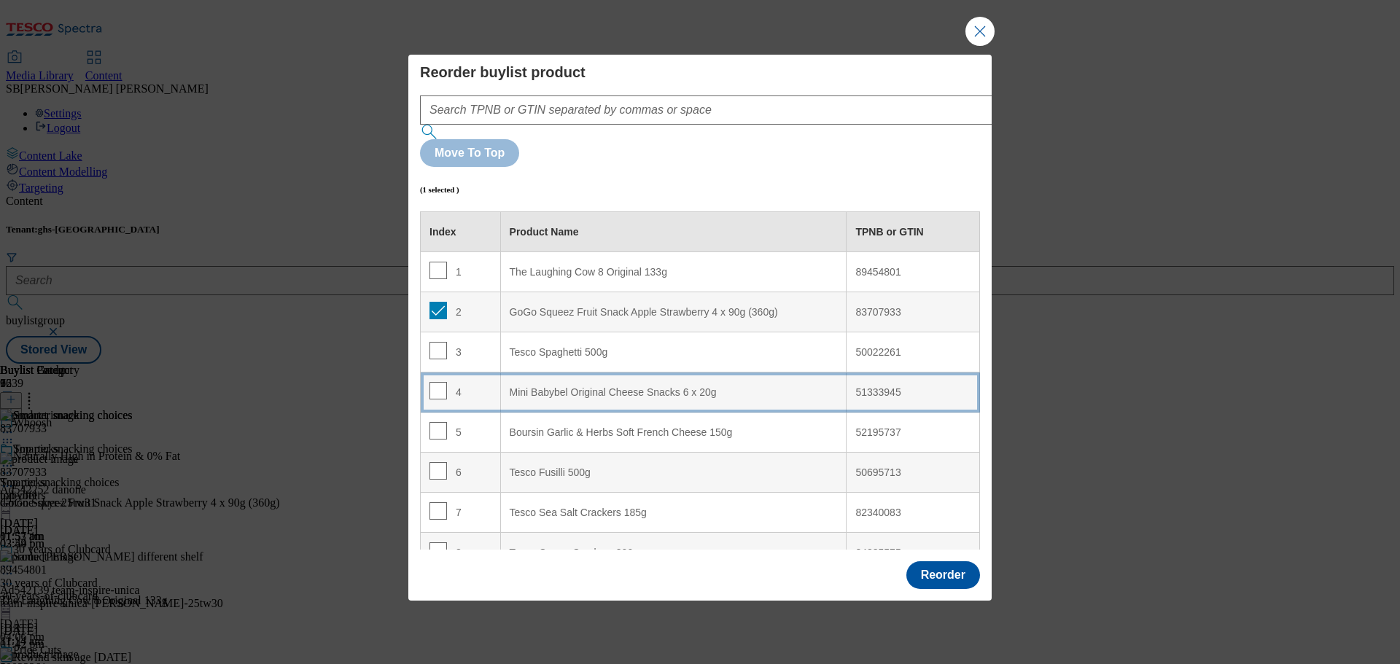
click at [486, 373] on td "4" at bounding box center [461, 393] width 80 height 40
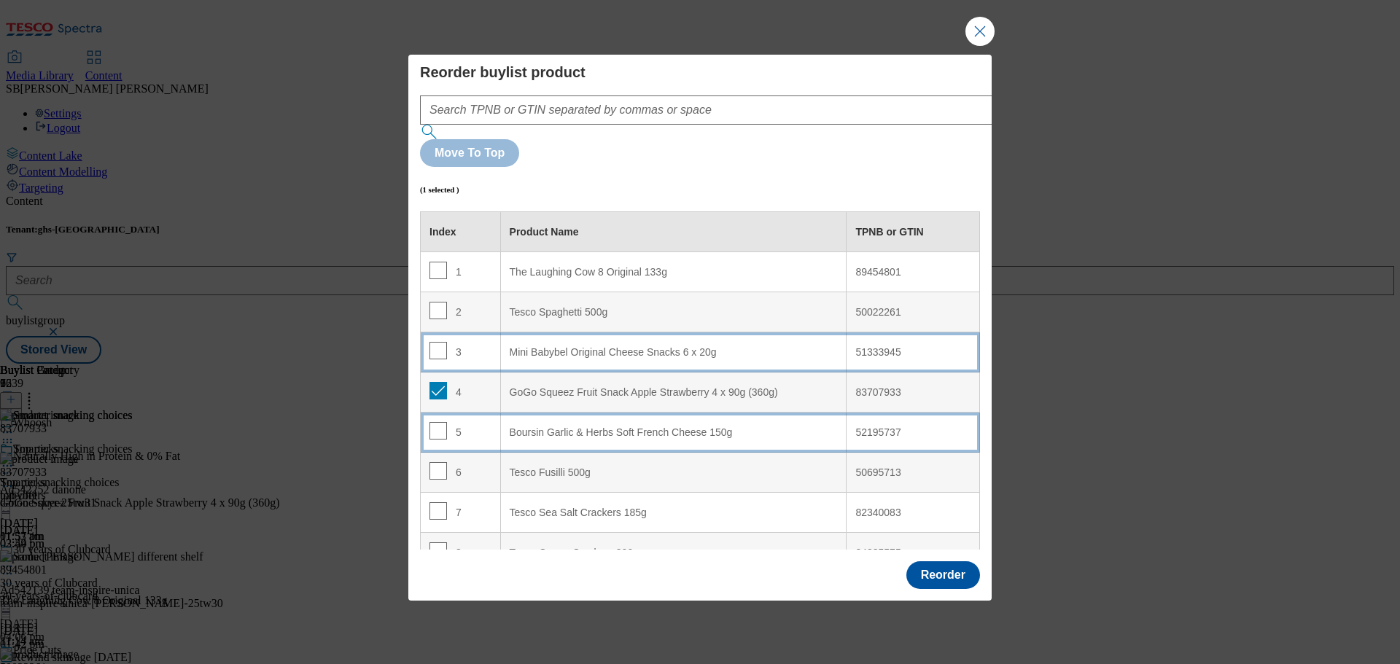
click at [470, 422] on div "5" at bounding box center [460, 432] width 62 height 21
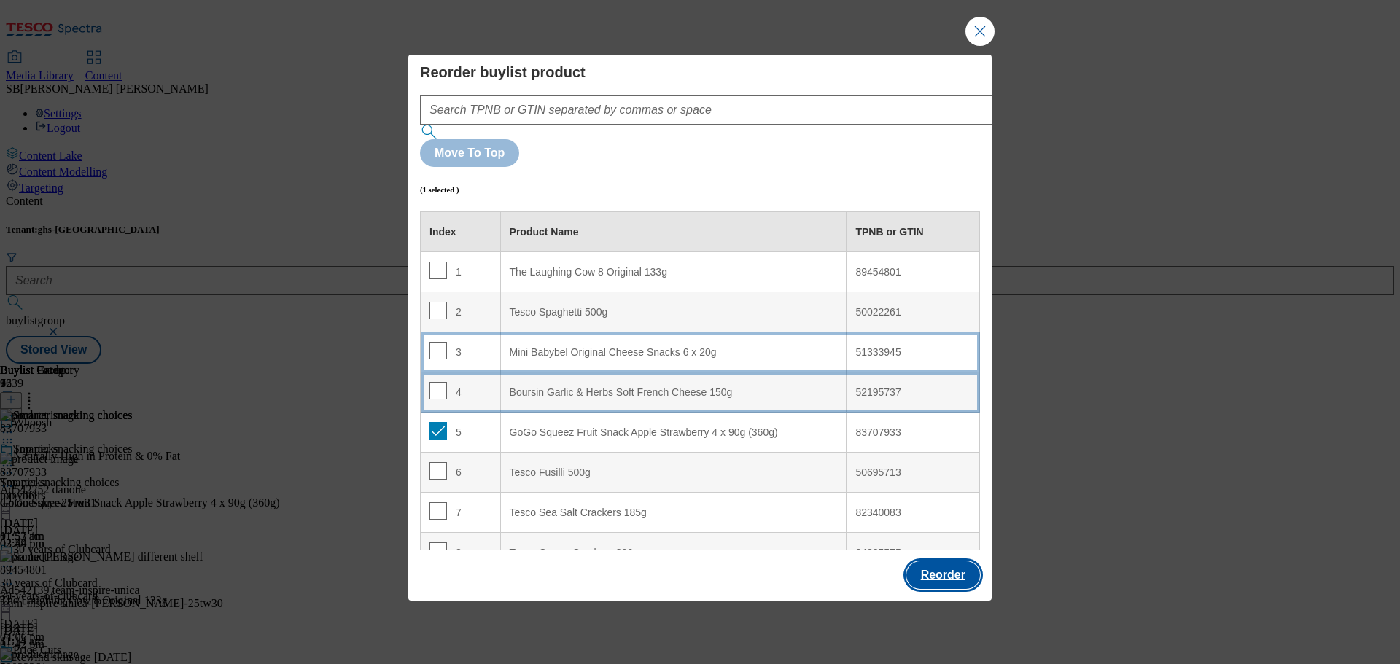
click at [933, 561] on button "Reorder" at bounding box center [943, 575] width 74 height 28
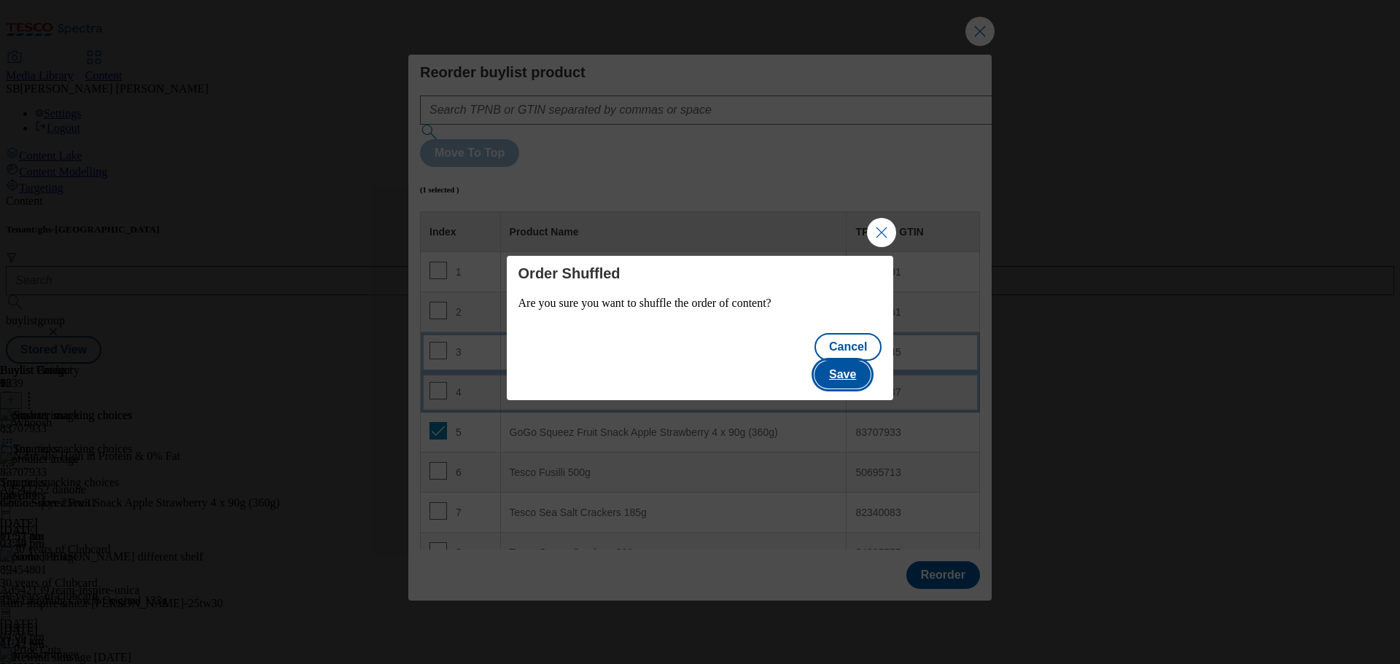
click at [855, 361] on button "Save" at bounding box center [842, 375] width 56 height 28
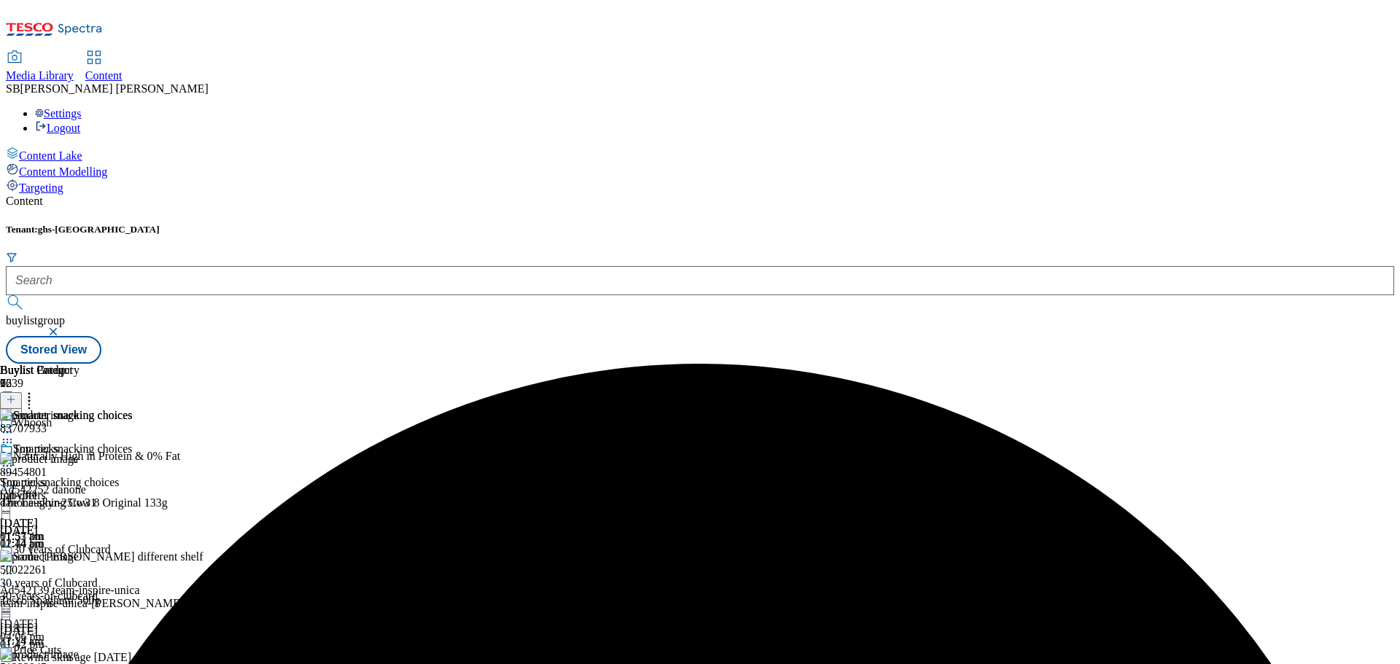
click at [15, 459] on icon at bounding box center [7, 466] width 15 height 15
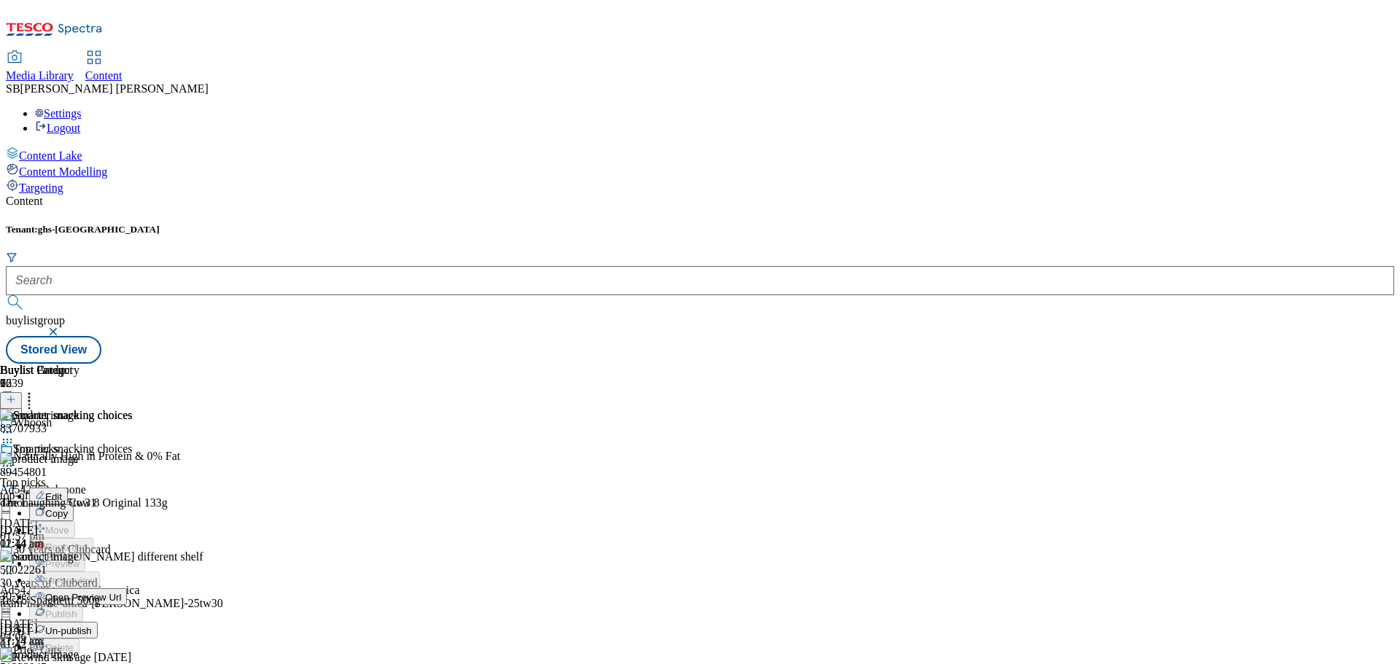
click at [68, 488] on button "Edit" at bounding box center [48, 496] width 39 height 17
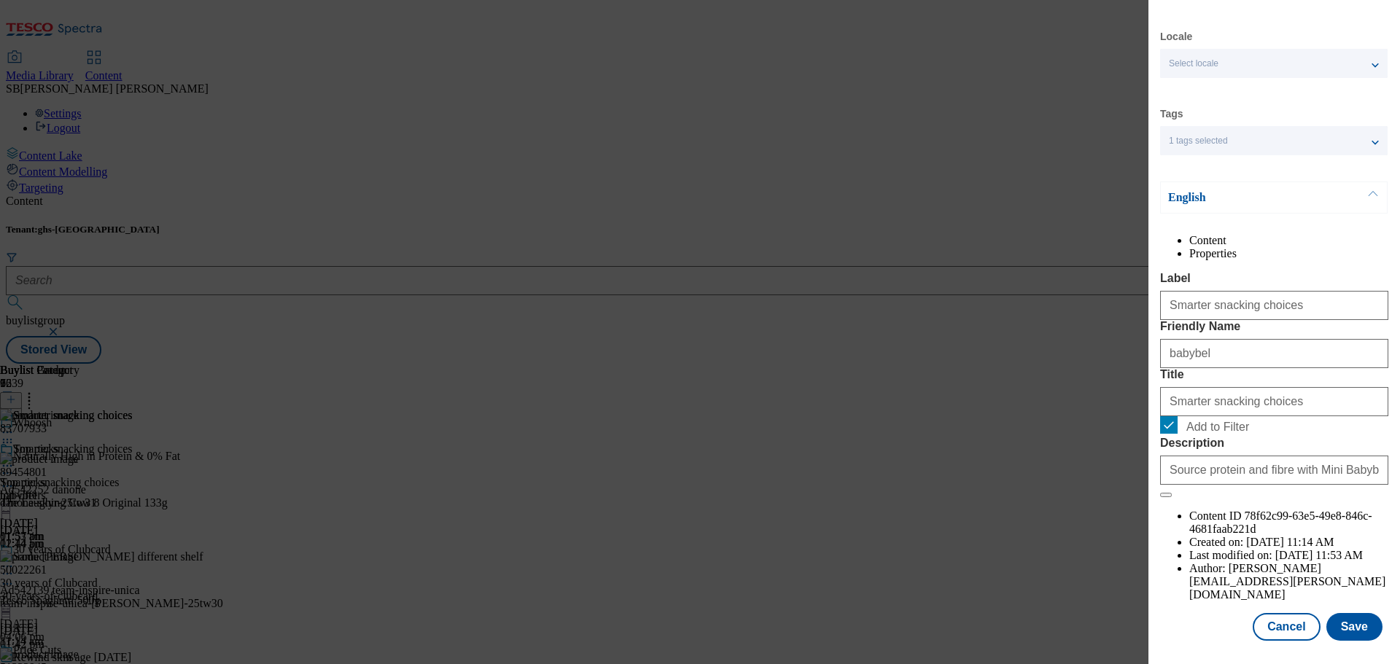
scroll to position [53, 0]
click at [1343, 626] on button "Save" at bounding box center [1354, 627] width 56 height 28
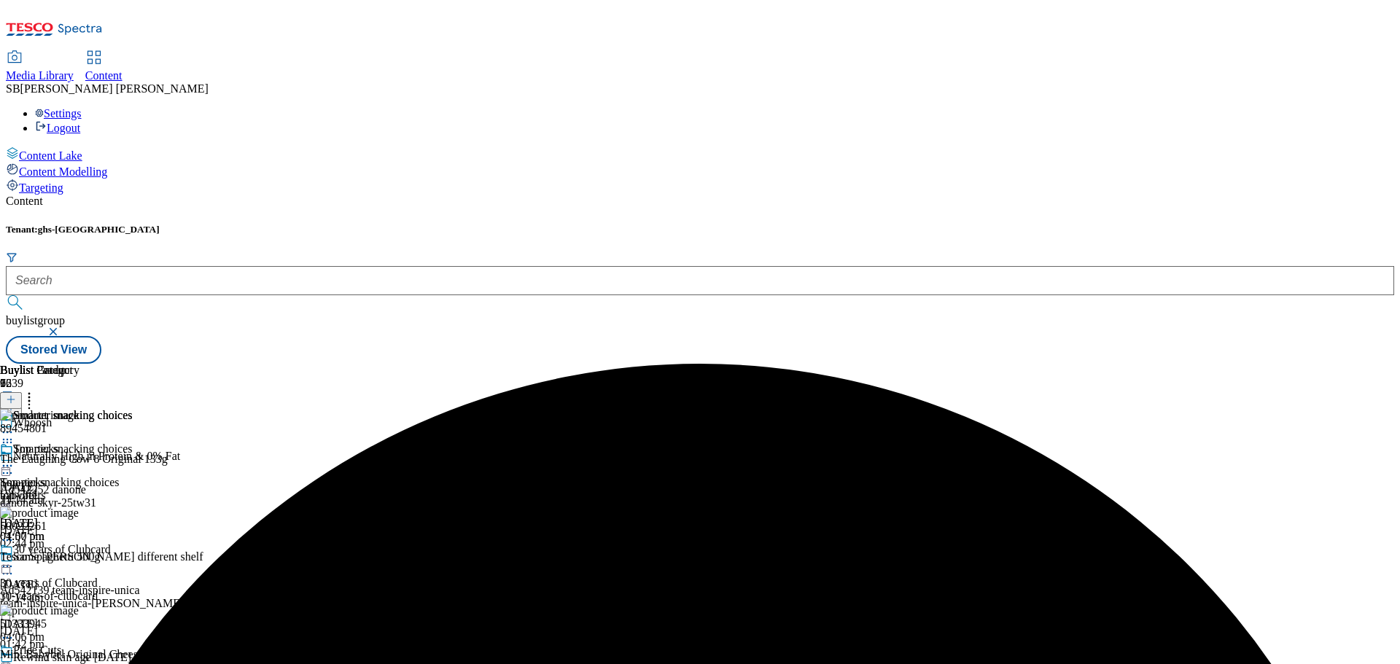
click at [15, 459] on icon at bounding box center [7, 466] width 15 height 15
click at [85, 555] on button "Preview" at bounding box center [57, 563] width 56 height 17
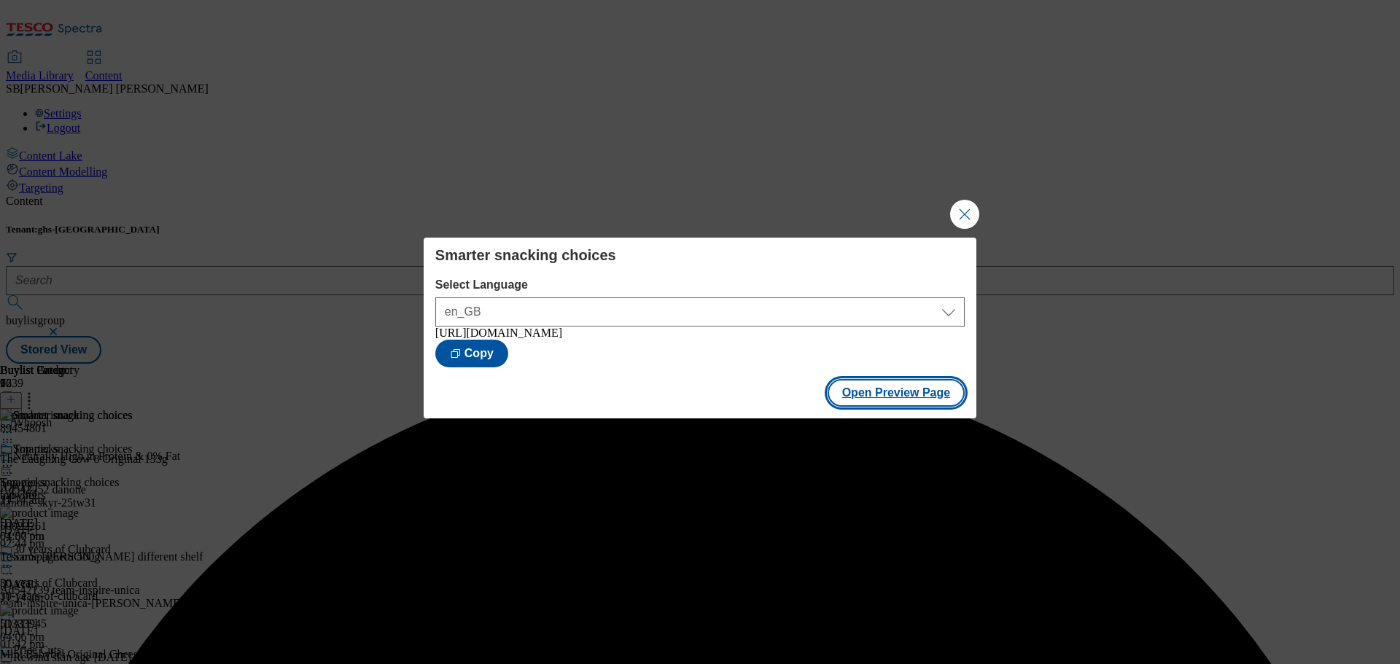
click at [916, 400] on button "Open Preview Page" at bounding box center [897, 393] width 138 height 28
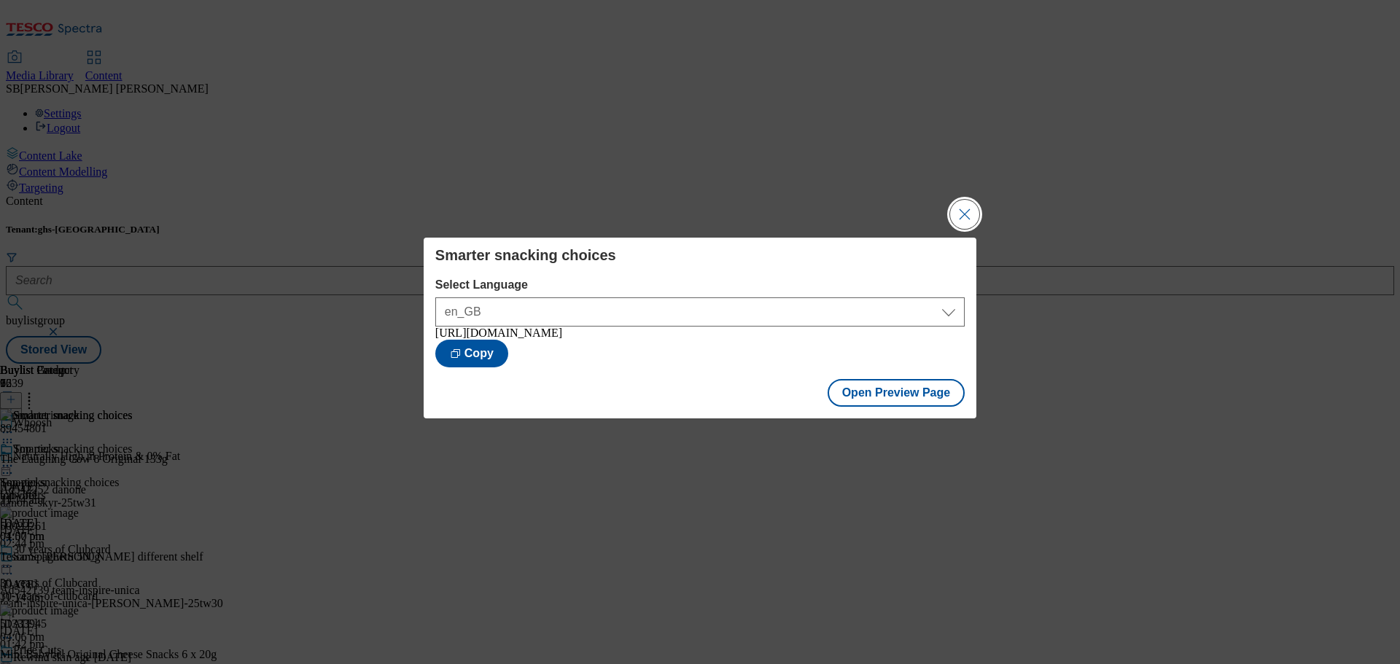
click at [975, 208] on button "Close Modal" at bounding box center [964, 214] width 29 height 29
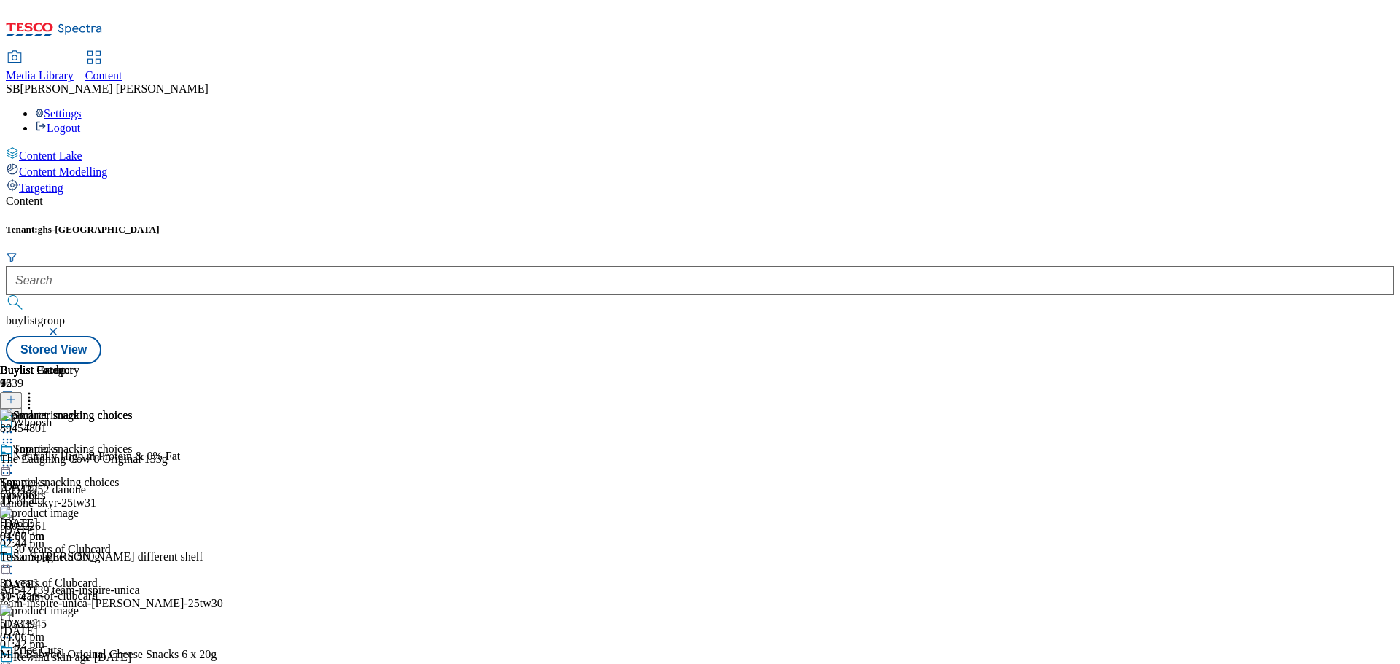
click at [15, 459] on icon at bounding box center [7, 466] width 15 height 15
click at [83, 605] on button "Publish" at bounding box center [56, 613] width 54 height 17
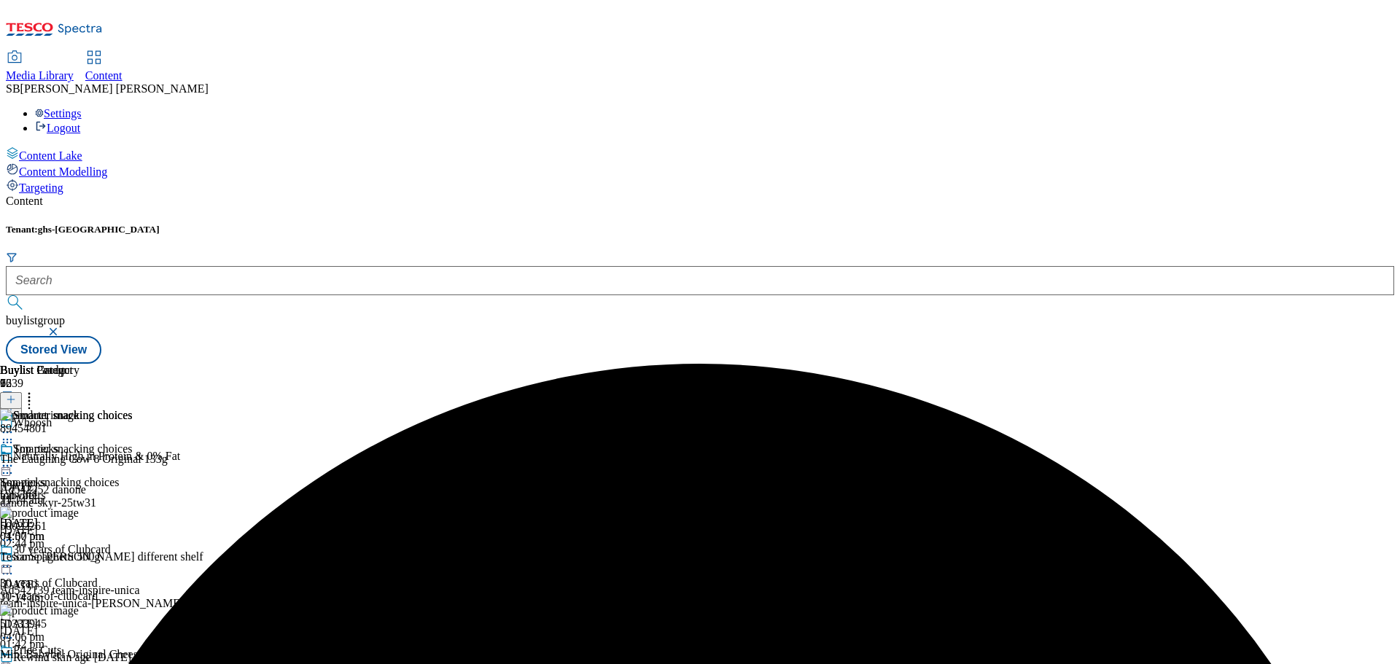
scroll to position [437, 0]
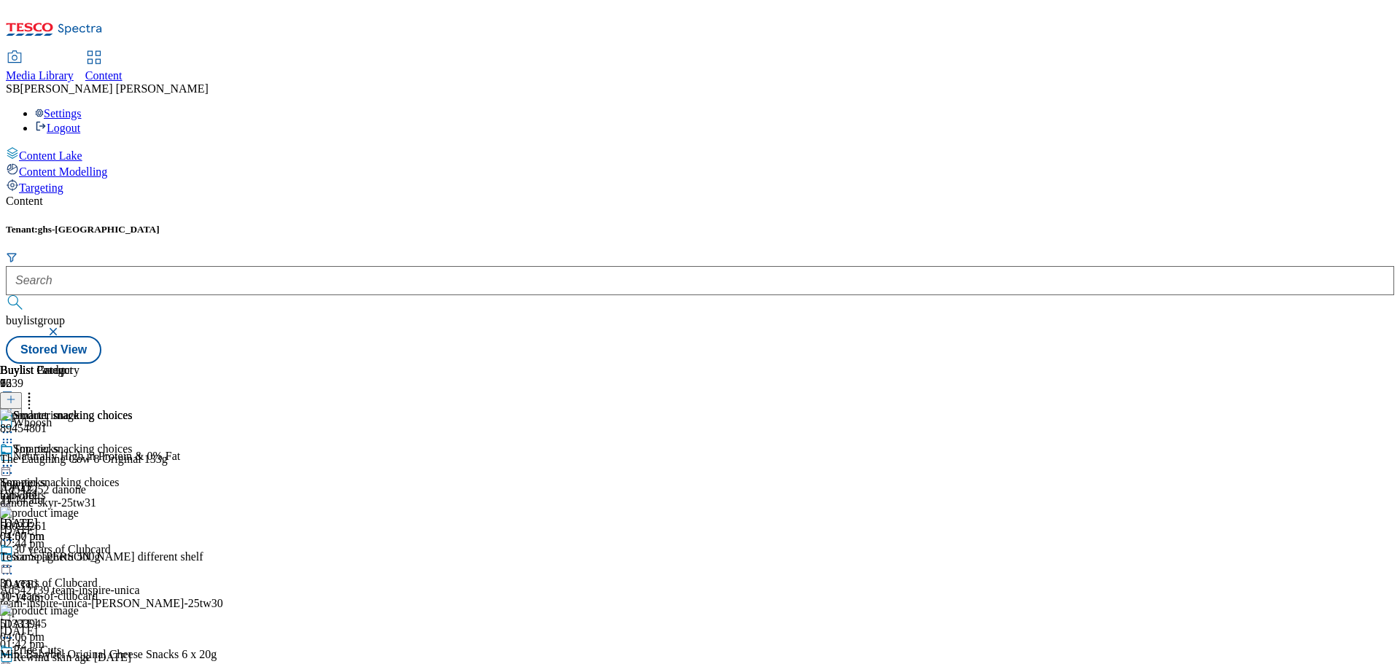
drag, startPoint x: 1143, startPoint y: 405, endPoint x: 1082, endPoint y: 406, distance: 61.3
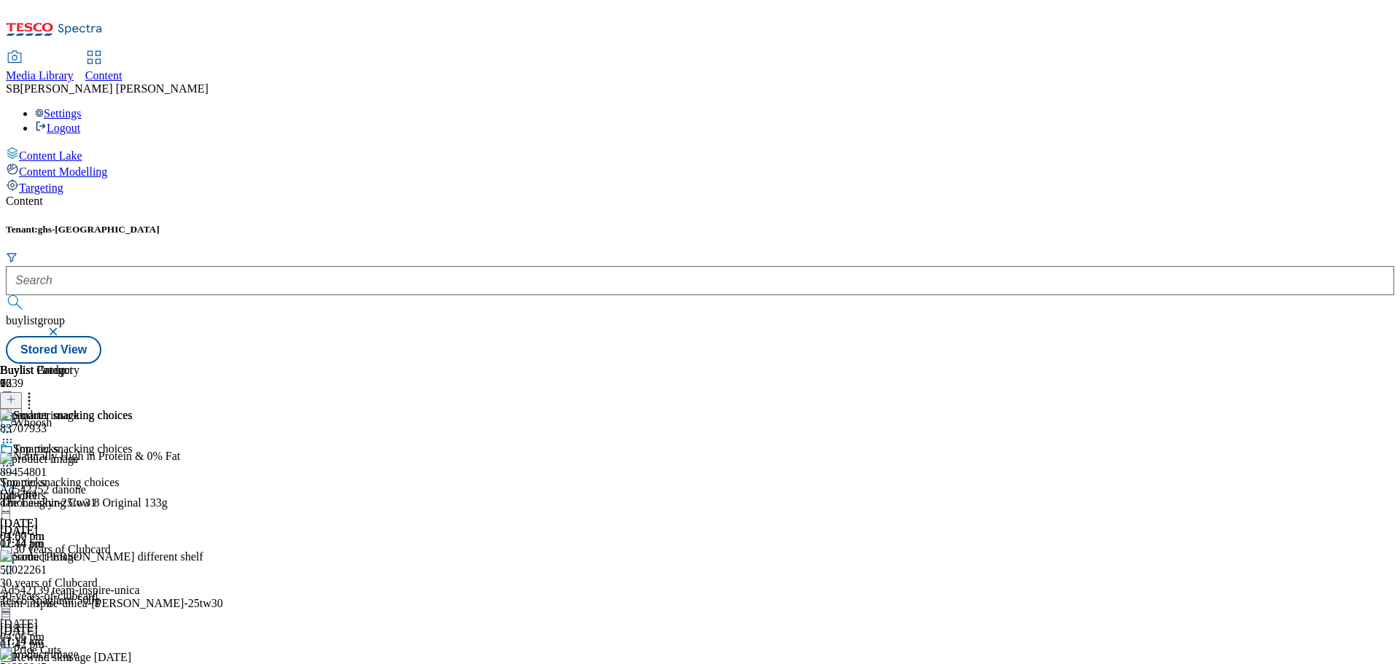
click at [132, 195] on div "Content Lake Content Modelling Targeting" at bounding box center [700, 171] width 1388 height 48
click at [1205, 195] on div "Content Tenant: ghs-uk buylistgroup Stored View Buylist Group 6239 Whoosh Natur…" at bounding box center [700, 279] width 1388 height 169
